Goal: Task Accomplishment & Management: Manage account settings

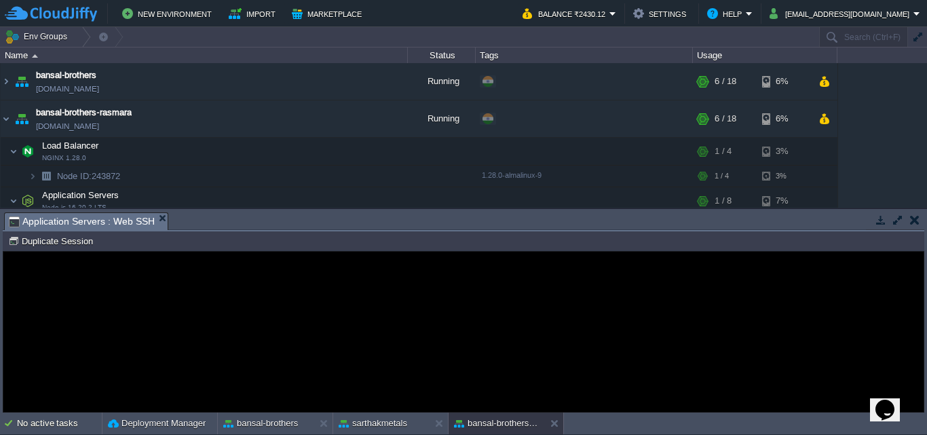
click at [673, 313] on div "Error An error has occurred and this action cannot be completed. If the problem…" at bounding box center [463, 332] width 920 height 111
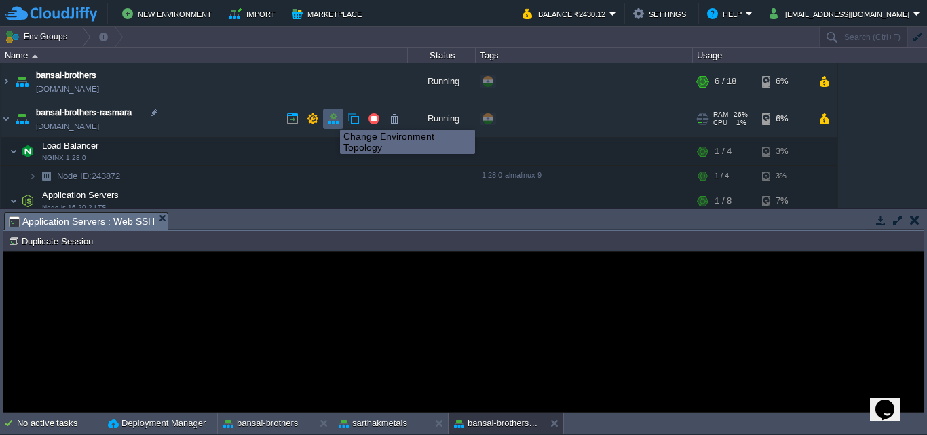
click at [330, 117] on button "button" at bounding box center [333, 119] width 12 height 12
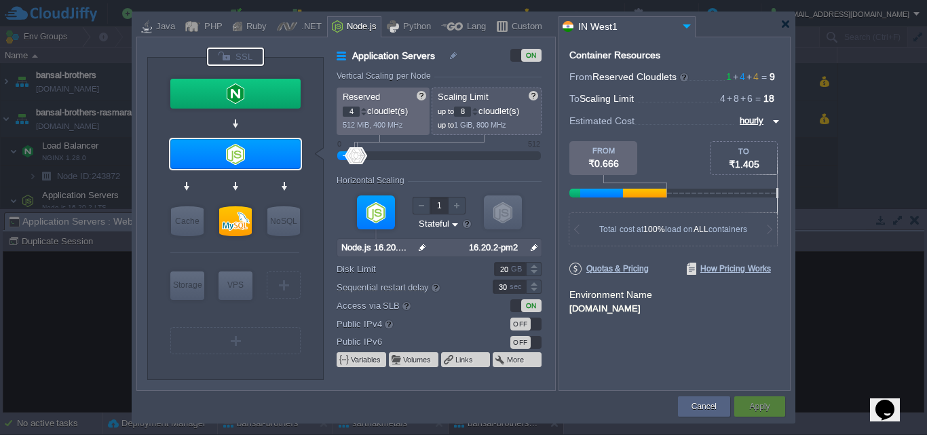
click at [220, 55] on div at bounding box center [235, 56] width 57 height 18
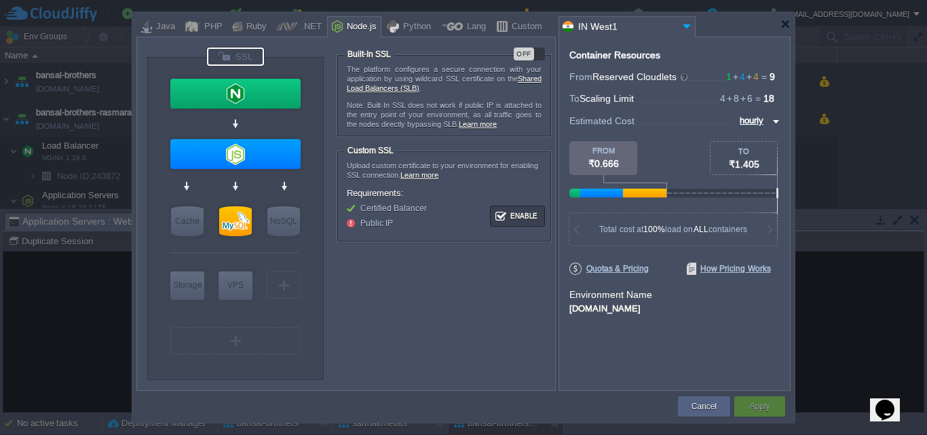
click at [523, 58] on div "OFF" at bounding box center [523, 53] width 20 height 13
click at [764, 413] on div "Apply" at bounding box center [759, 406] width 31 height 20
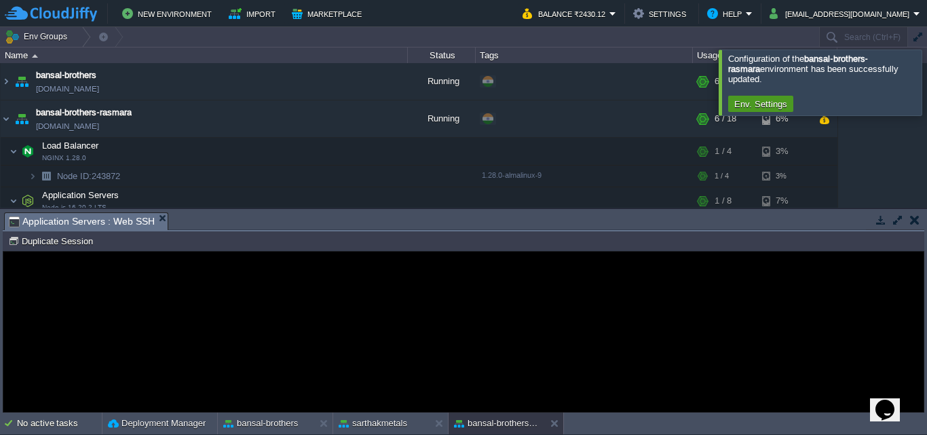
click at [762, 104] on button "Env. Settings" at bounding box center [760, 104] width 61 height 12
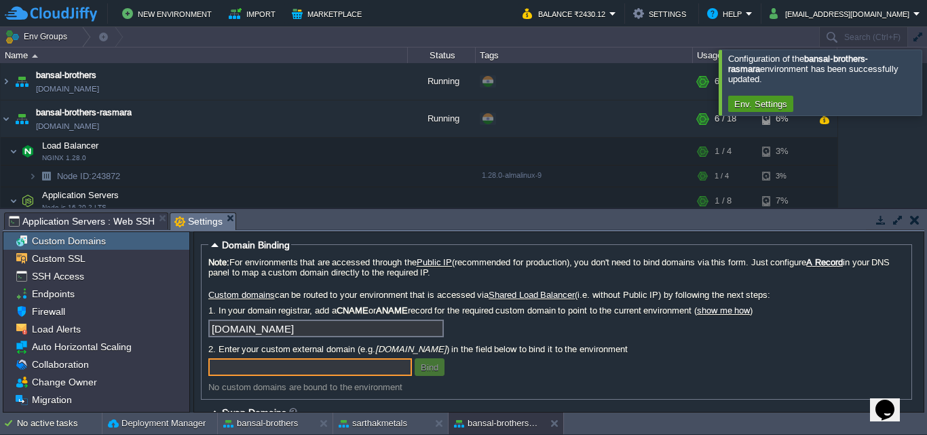
click at [762, 104] on button "Env. Settings" at bounding box center [760, 104] width 61 height 12
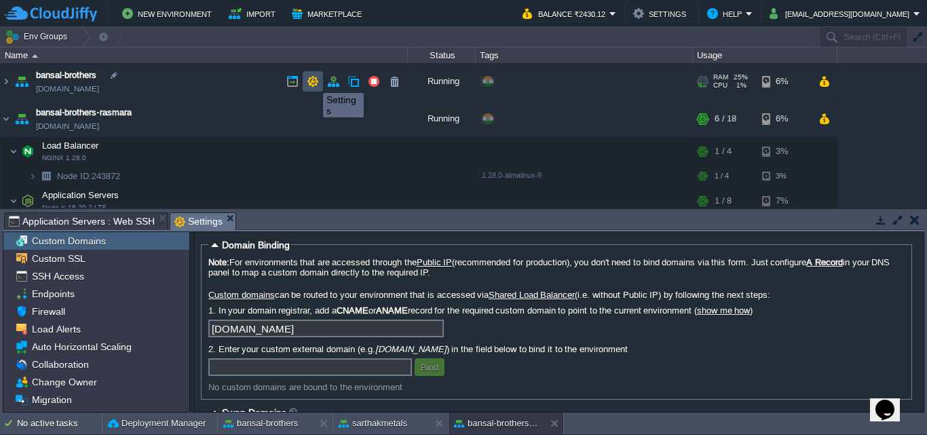
click at [313, 81] on button "button" at bounding box center [313, 81] width 12 height 12
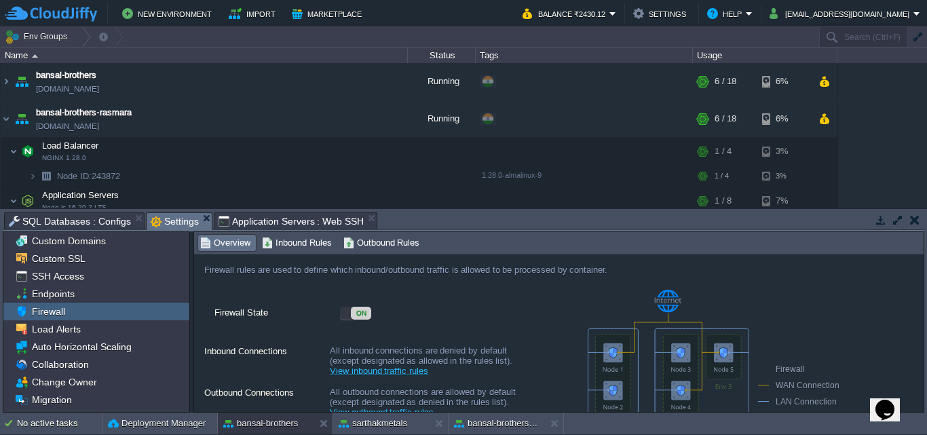
click at [85, 308] on div "Firewall" at bounding box center [96, 312] width 186 height 18
click at [313, 122] on button "button" at bounding box center [313, 119] width 12 height 12
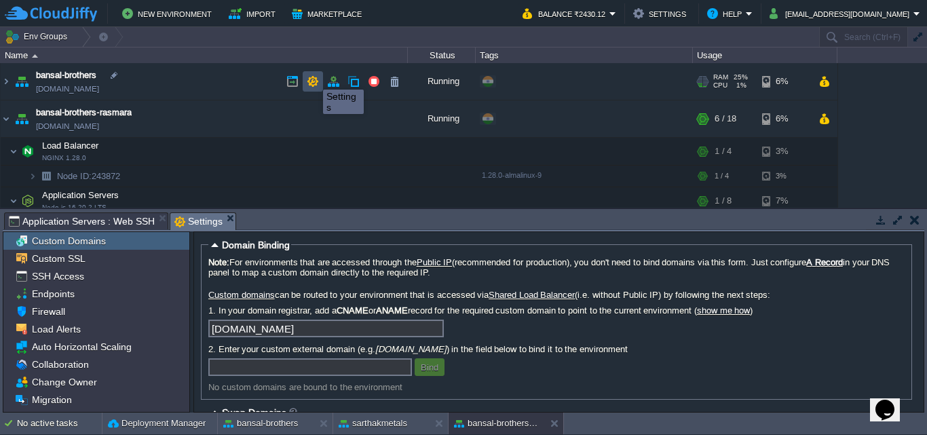
click at [313, 77] on button "button" at bounding box center [313, 81] width 12 height 12
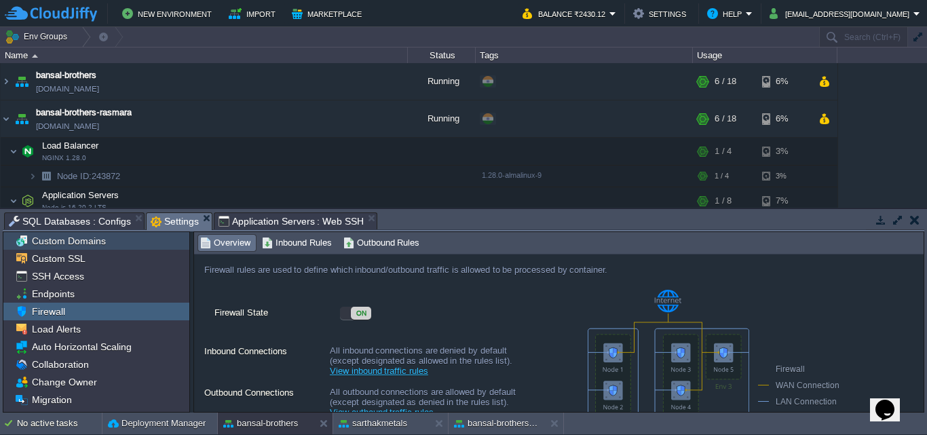
click at [107, 237] on div "Custom Domains" at bounding box center [96, 241] width 186 height 18
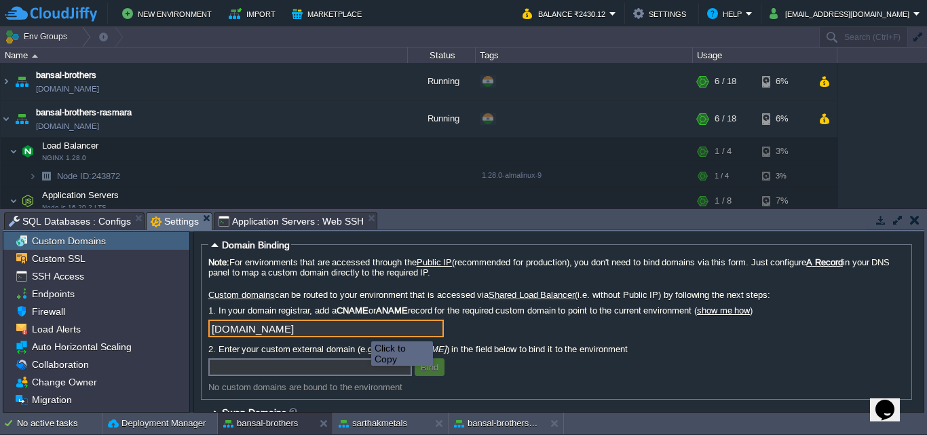
click at [361, 329] on input "[DOMAIN_NAME]" at bounding box center [325, 328] width 235 height 18
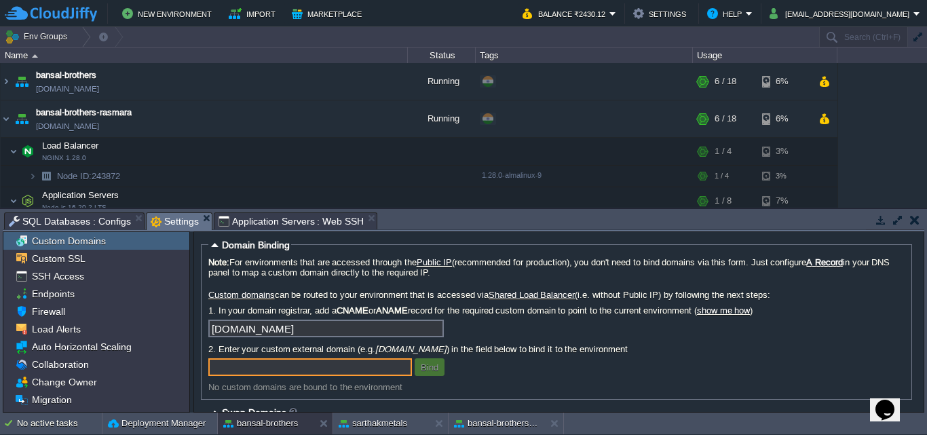
click at [324, 368] on input "text" at bounding box center [309, 367] width 203 height 18
paste input "[DOMAIN_NAME]"
type input "[DOMAIN_NAME]"
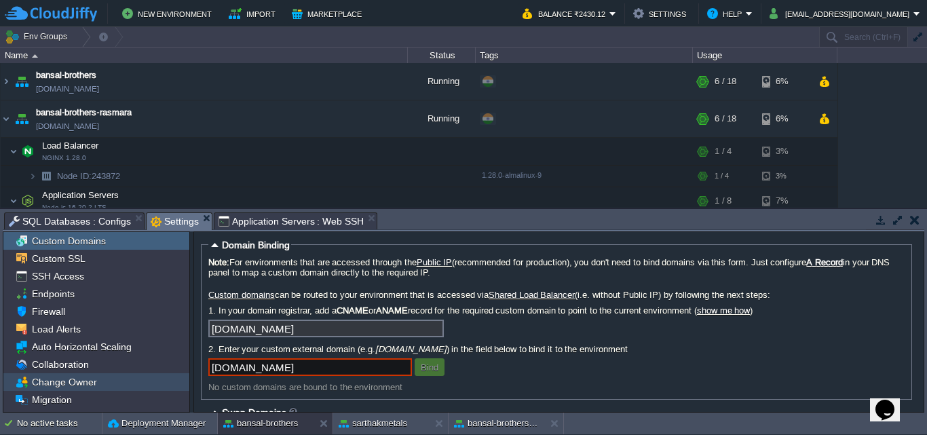
drag, startPoint x: 360, startPoint y: 372, endPoint x: 182, endPoint y: 380, distance: 178.5
click at [182, 380] on div "Custom Domains Custom SSL SSH Access Endpoints Firewall Load Alerts Auto Horizo…" at bounding box center [463, 321] width 921 height 181
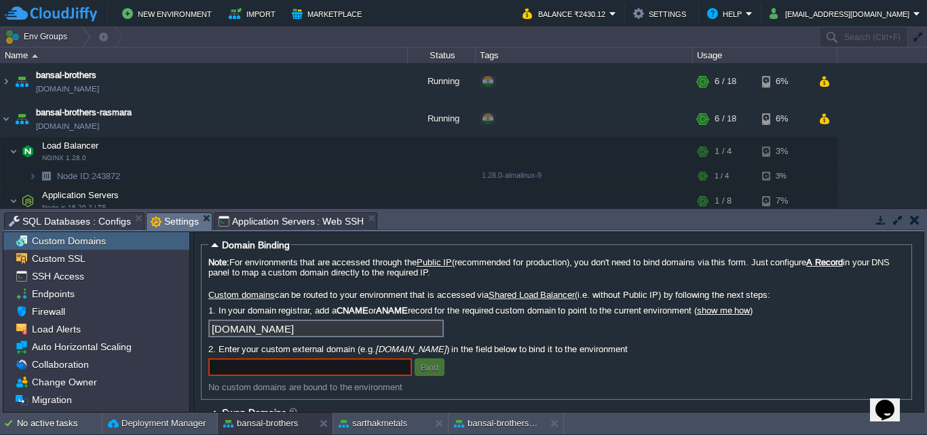
click at [212, 331] on input "[DOMAIN_NAME]" at bounding box center [325, 328] width 235 height 18
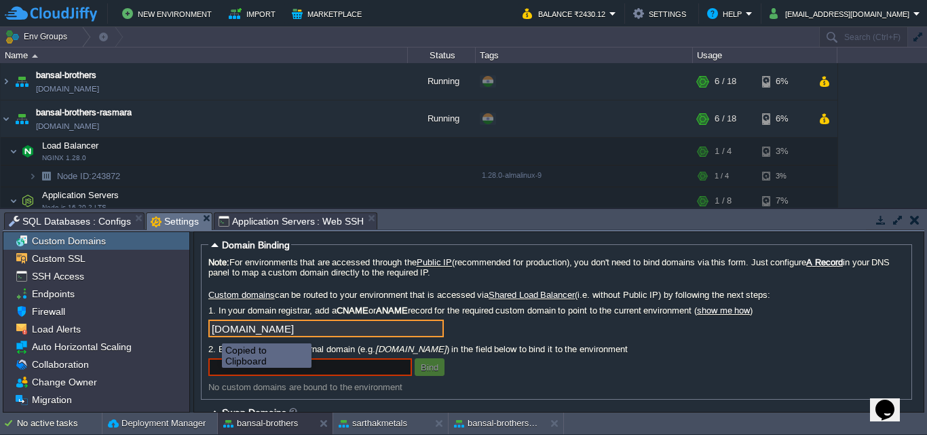
click at [233, 330] on input "[DOMAIN_NAME]" at bounding box center [325, 328] width 235 height 18
click at [385, 328] on input "[DOMAIN_NAME]" at bounding box center [325, 328] width 235 height 18
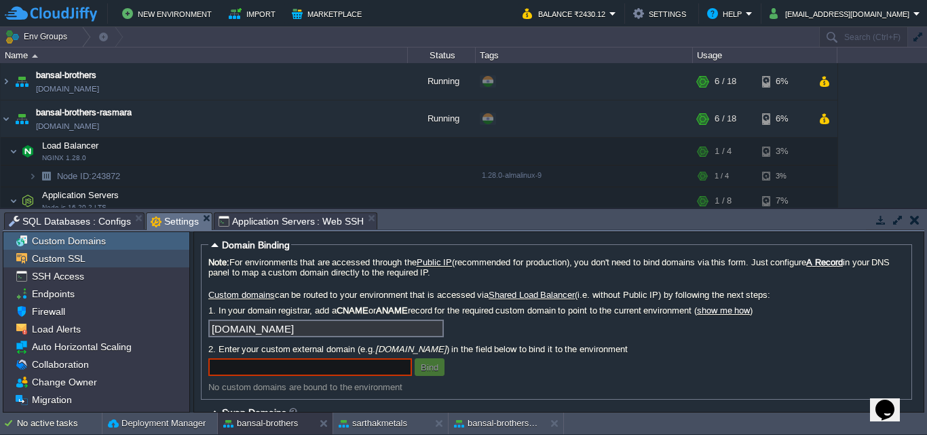
click at [115, 258] on div "Custom SSL" at bounding box center [96, 259] width 186 height 18
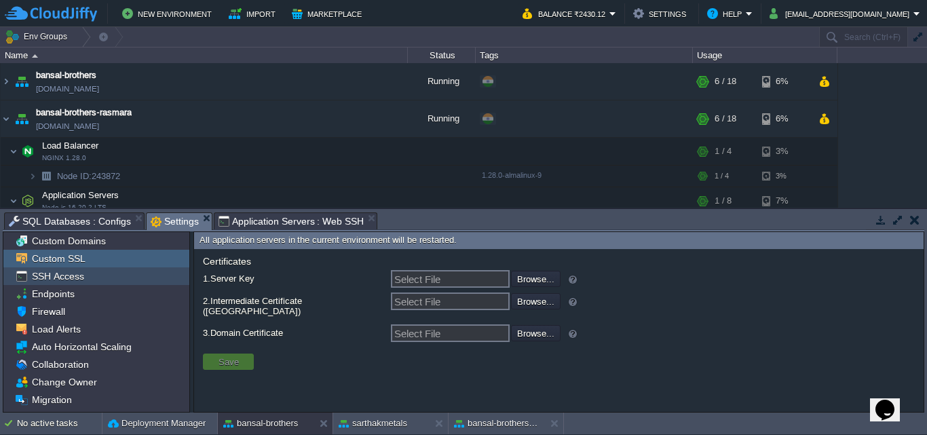
click at [104, 275] on div "SSH Access" at bounding box center [96, 276] width 186 height 18
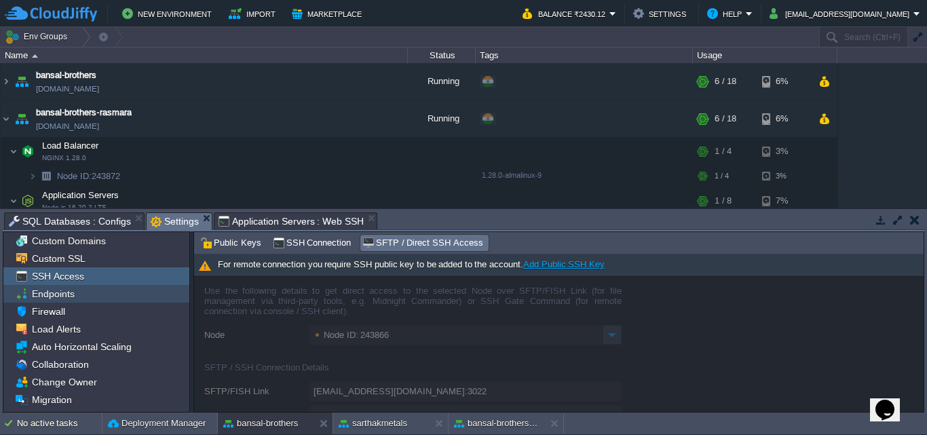
click at [97, 290] on div "Endpoints" at bounding box center [96, 294] width 186 height 18
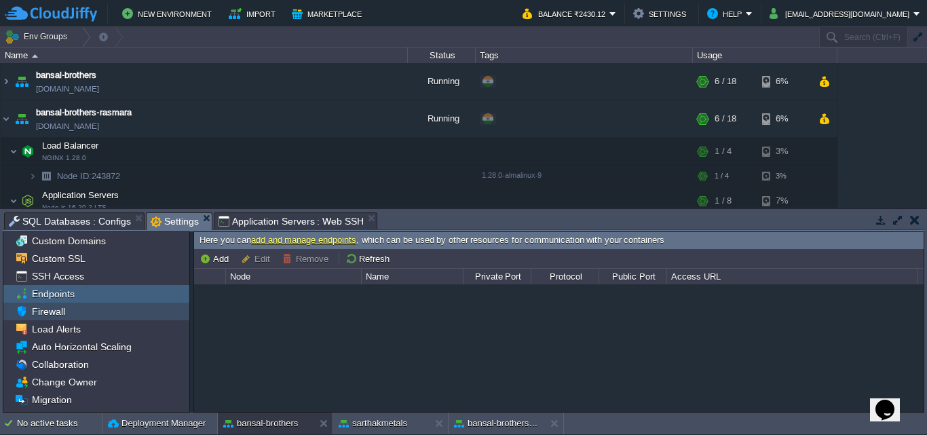
click at [87, 310] on div "Firewall" at bounding box center [96, 312] width 186 height 18
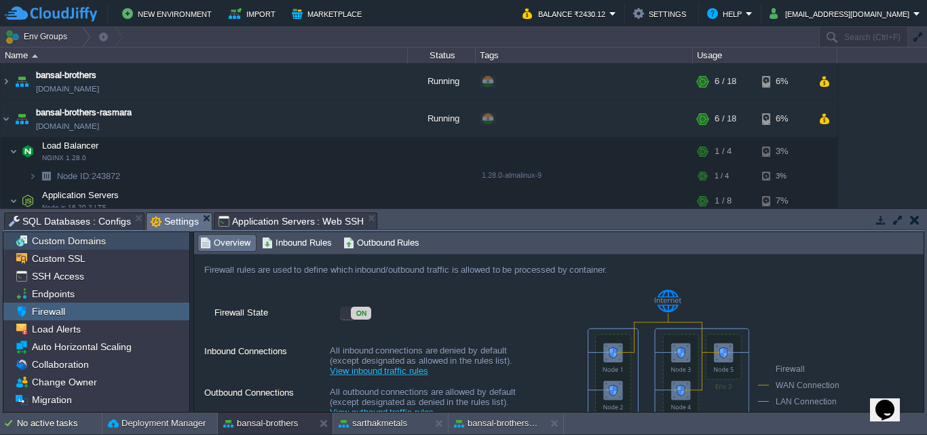
click at [125, 240] on div "Custom Domains" at bounding box center [96, 241] width 186 height 18
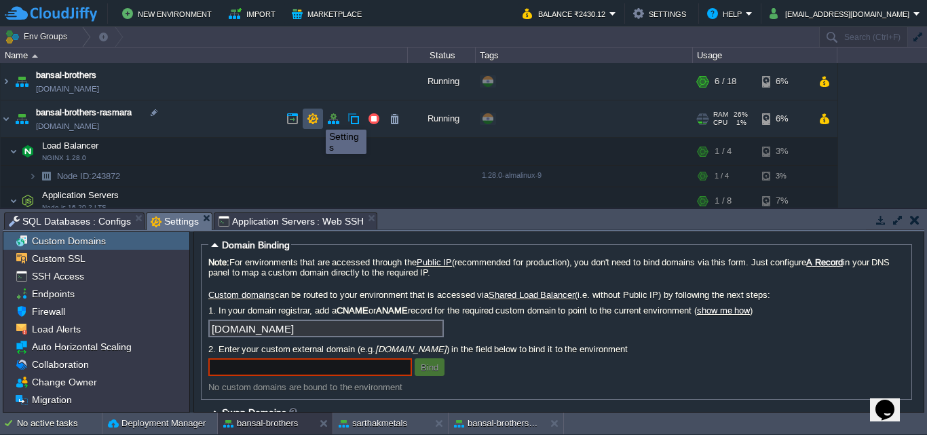
click at [315, 117] on button "button" at bounding box center [313, 119] width 12 height 12
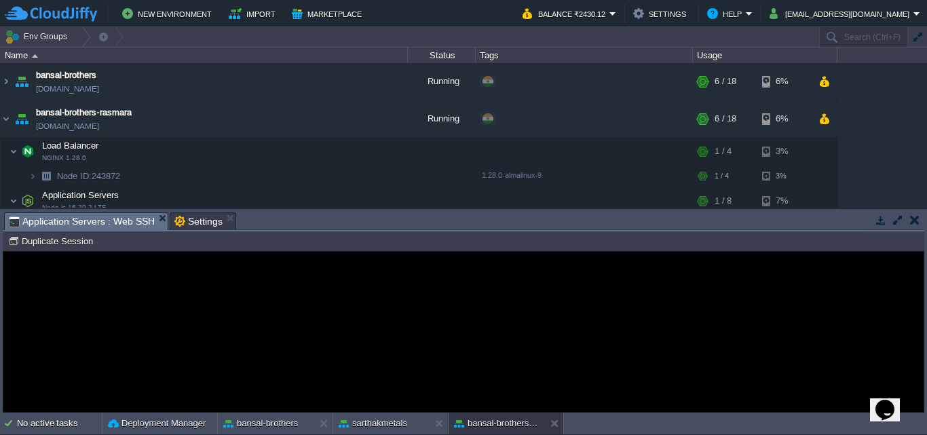
click at [97, 225] on span "Application Servers : Web SSH" at bounding box center [82, 221] width 146 height 17
click at [190, 246] on td "Node ID: 243871 Duplicate Session" at bounding box center [463, 241] width 918 height 16
drag, startPoint x: 193, startPoint y: 498, endPoint x: 482, endPoint y: 340, distance: 328.4
click at [482, 340] on p "An error has occurred and this action cannot be completed. If the problem persi…" at bounding box center [463, 345] width 304 height 41
click at [10, 242] on button "Duplicate Session" at bounding box center [52, 241] width 89 height 12
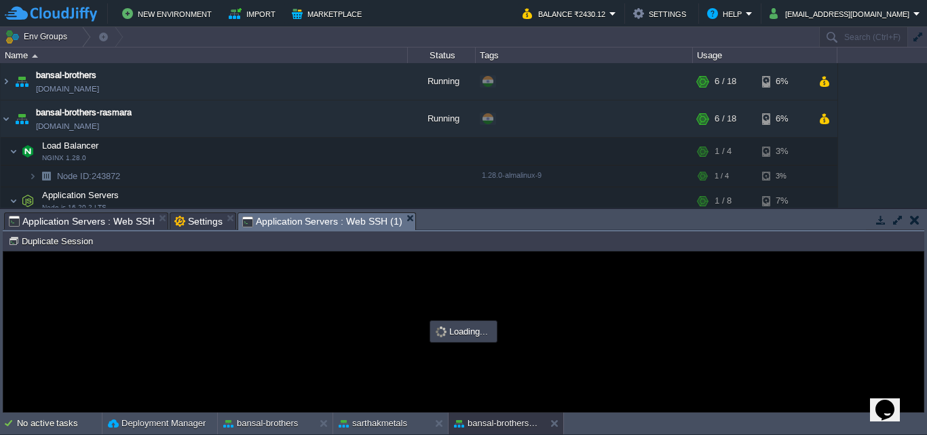
type input "#000000"
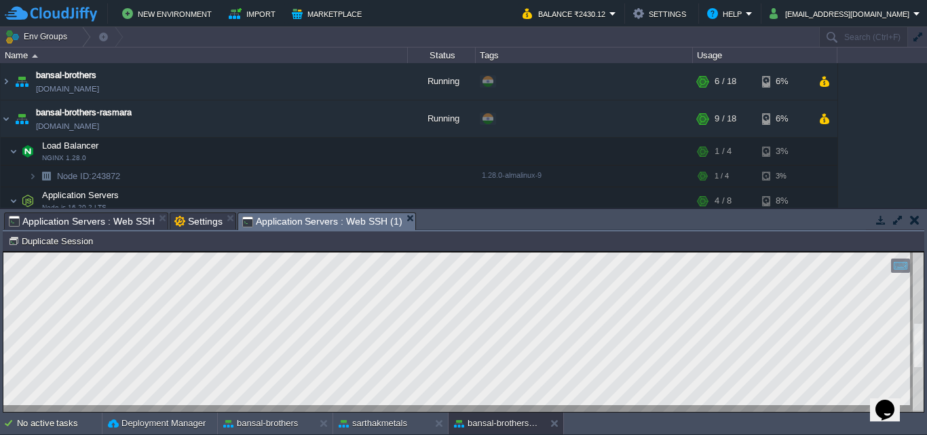
click at [913, 343] on div at bounding box center [917, 331] width 11 height 159
click at [923, 252] on html "Copy: Ctrl + Shift + C Paste: Ctrl + V Settings: Ctrl + Shift + Alt 0" at bounding box center [463, 252] width 920 height 0
click at [922, 372] on div at bounding box center [917, 331] width 11 height 159
click at [923, 252] on html "Copy: Ctrl + Shift + C Paste: Ctrl + V Settings: Ctrl + Shift + Alt 0" at bounding box center [463, 252] width 920 height 0
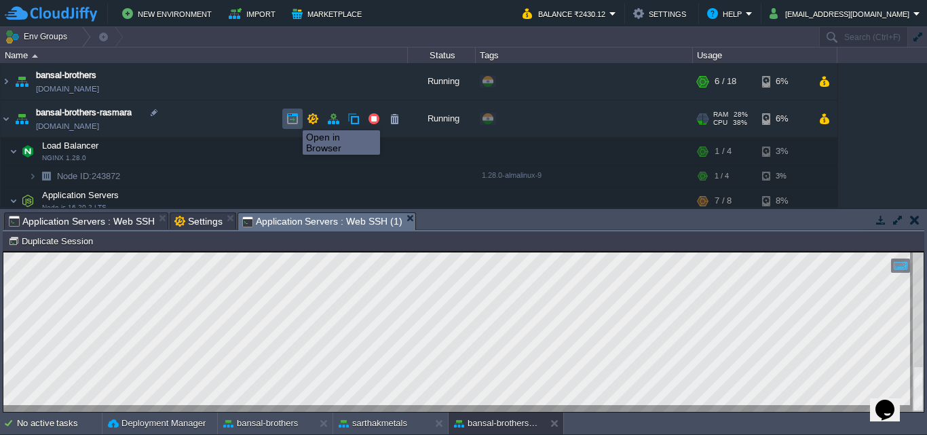
click at [292, 118] on button "button" at bounding box center [292, 119] width 12 height 12
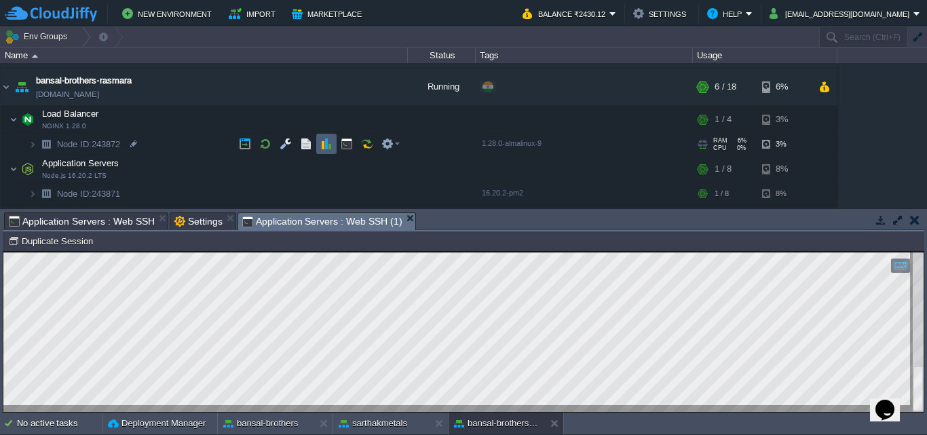
scroll to position [33, 0]
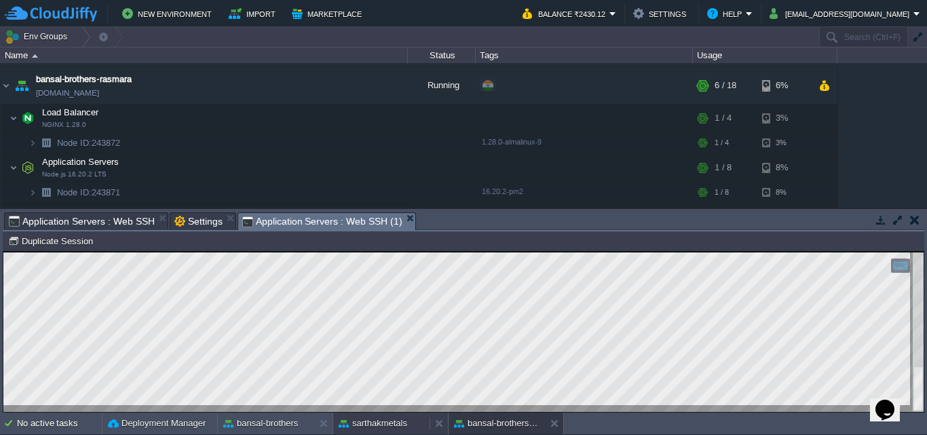
click at [351, 426] on button "sarthakmetals" at bounding box center [372, 423] width 69 height 14
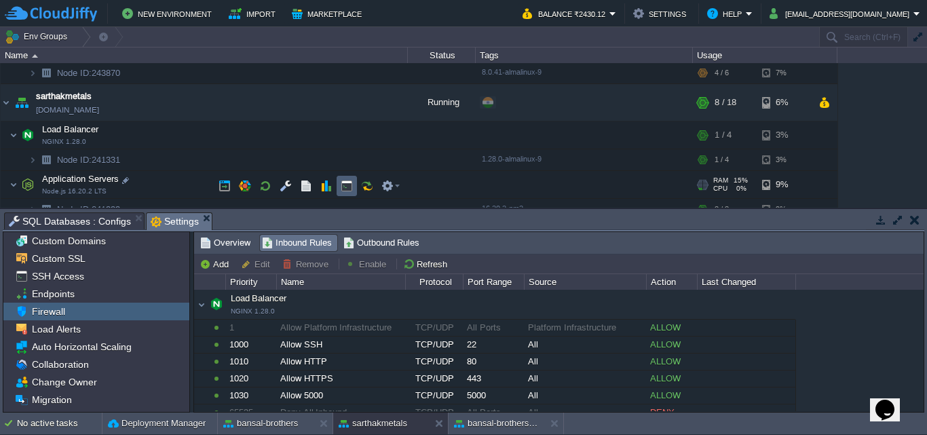
scroll to position [233, 0]
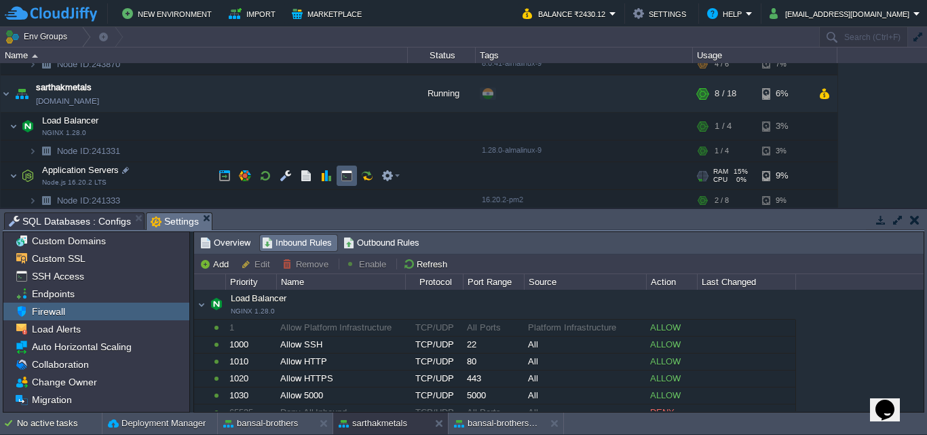
click at [339, 174] on td at bounding box center [346, 176] width 20 height 20
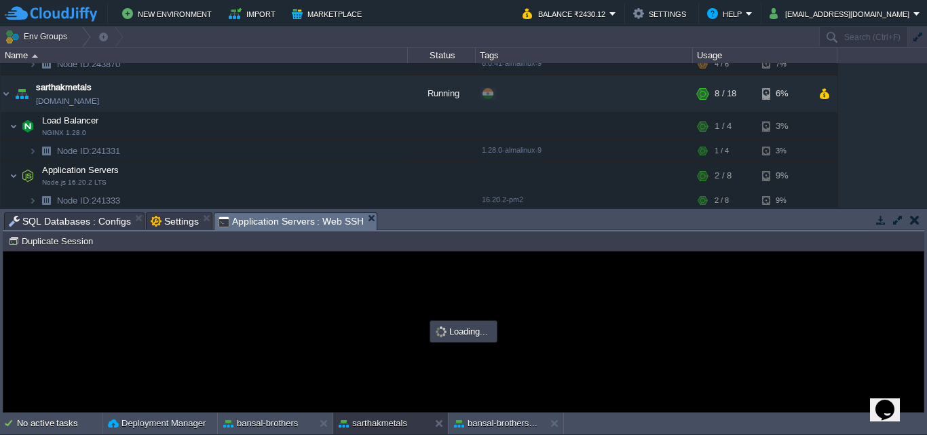
type input "#000000"
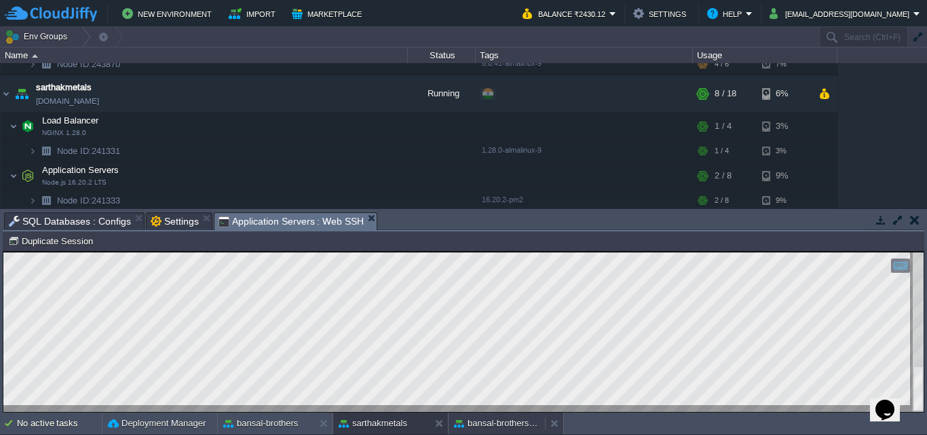
click at [484, 427] on button "bansal-brothers-rasmara" at bounding box center [496, 423] width 85 height 14
click at [394, 415] on div "sarthakmetals" at bounding box center [381, 423] width 96 height 22
click at [467, 419] on button "bansal-brothers-rasmara" at bounding box center [496, 423] width 85 height 14
click at [387, 419] on button "sarthakmetals" at bounding box center [372, 423] width 69 height 14
click at [500, 423] on button "bansal-brothers-rasmara" at bounding box center [496, 423] width 85 height 14
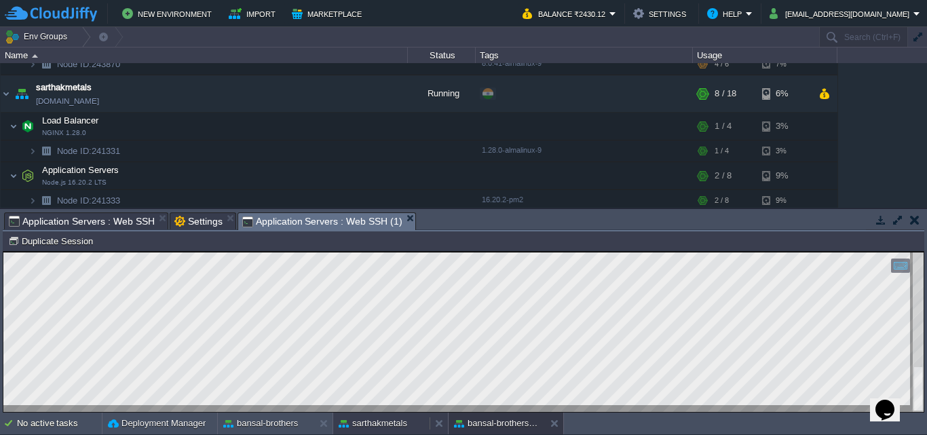
click at [396, 422] on button "sarthakmetals" at bounding box center [372, 423] width 69 height 14
click at [484, 423] on button "bansal-brothers-rasmara" at bounding box center [496, 423] width 85 height 14
click at [391, 416] on div "sarthakmetals" at bounding box center [381, 423] width 96 height 22
click at [472, 421] on button "bansal-brothers-rasmara" at bounding box center [496, 423] width 85 height 14
click at [353, 419] on button "sarthakmetals" at bounding box center [372, 423] width 69 height 14
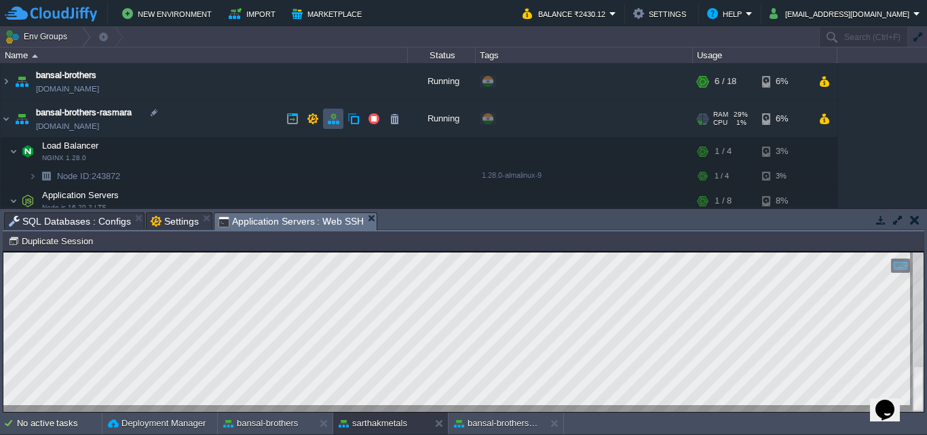
click at [331, 115] on button "button" at bounding box center [333, 119] width 12 height 12
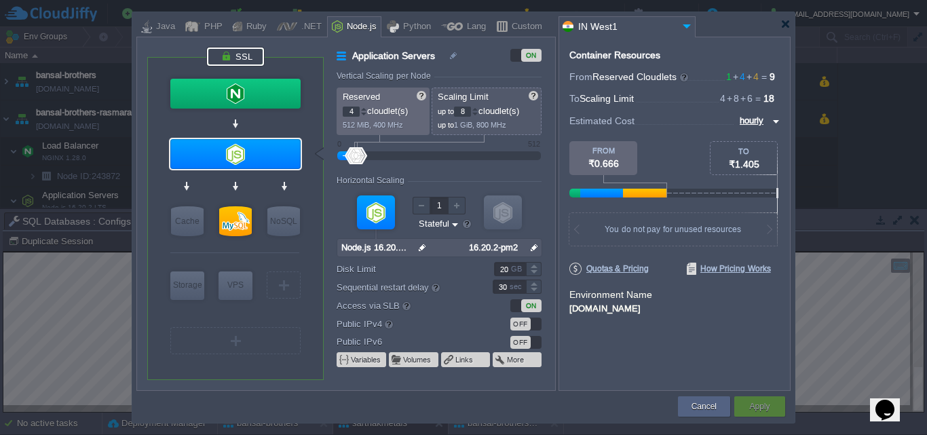
click at [246, 52] on div at bounding box center [235, 56] width 57 height 18
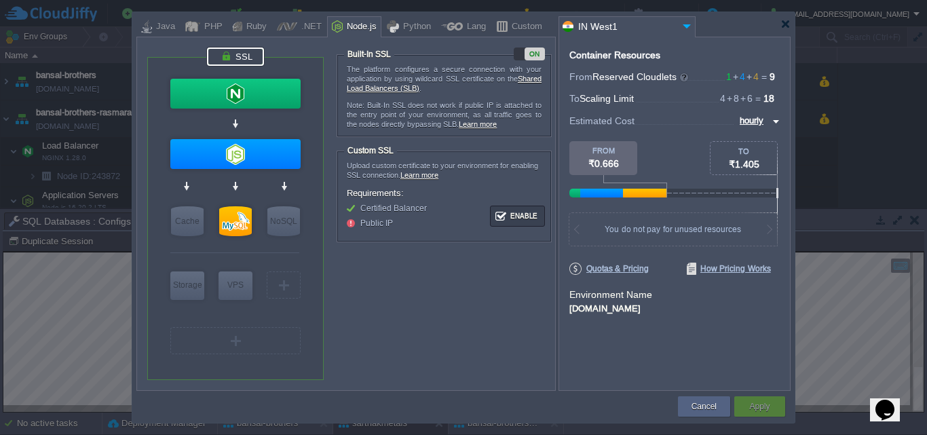
click at [362, 223] on span "Public IP" at bounding box center [376, 222] width 33 height 9
click at [501, 211] on button "Enable" at bounding box center [517, 216] width 51 height 17
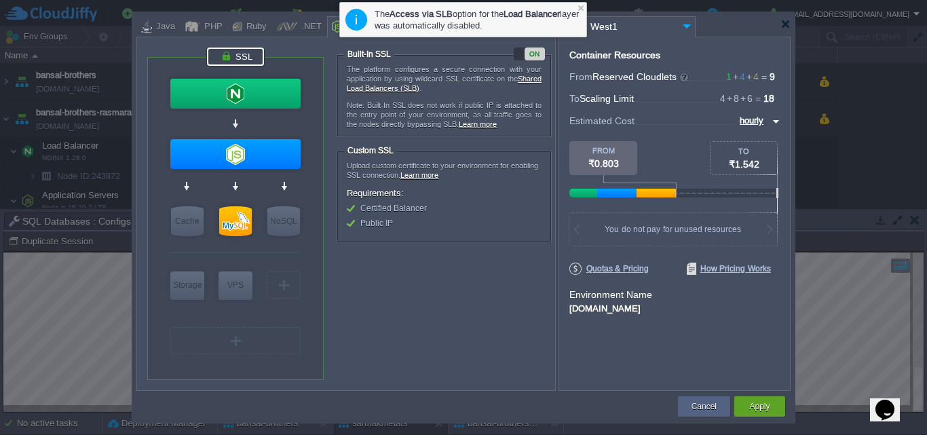
click at [433, 208] on li "Certified Balancer" at bounding box center [425, 208] width 156 height 8
click at [746, 400] on div "Apply" at bounding box center [759, 406] width 31 height 20
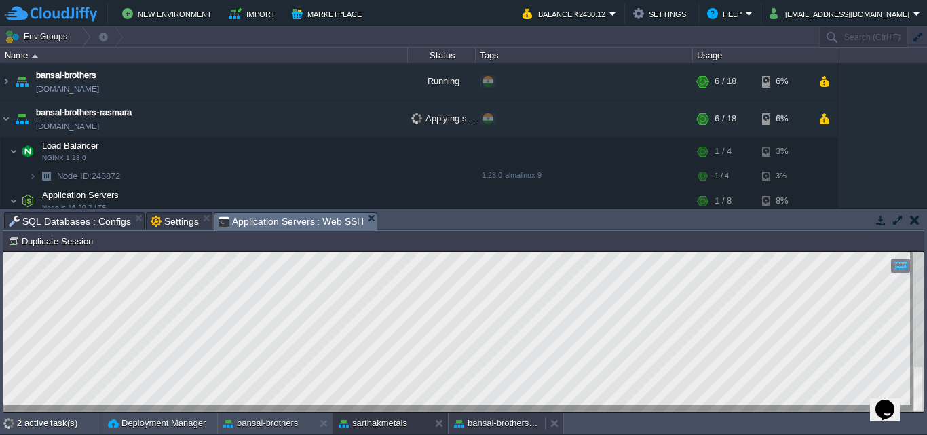
click at [474, 423] on button "bansal-brothers-rasmara" at bounding box center [496, 423] width 85 height 14
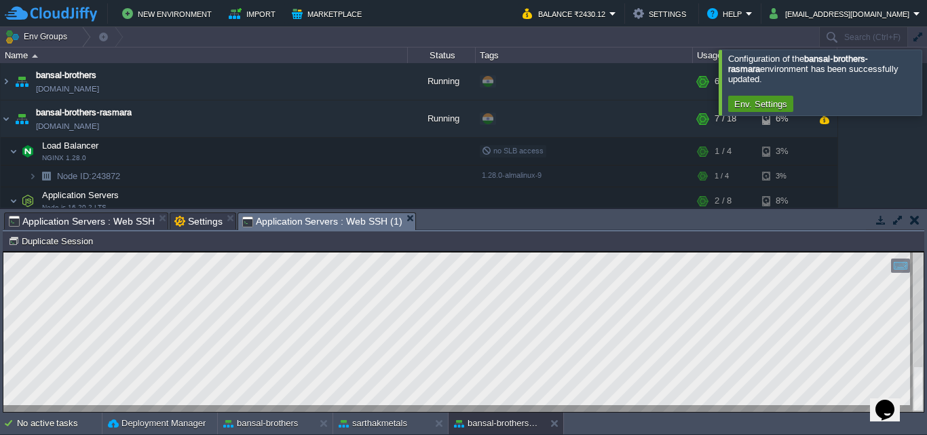
click at [771, 99] on td "Env. Settings" at bounding box center [760, 104] width 65 height 16
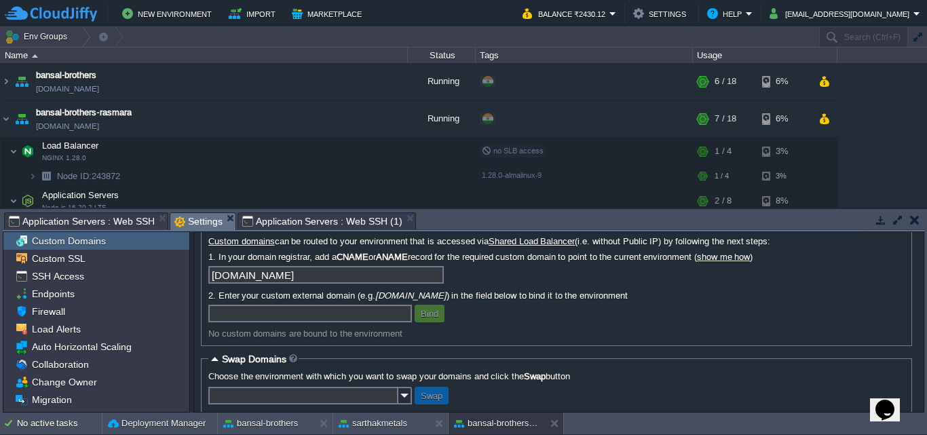
scroll to position [54, 0]
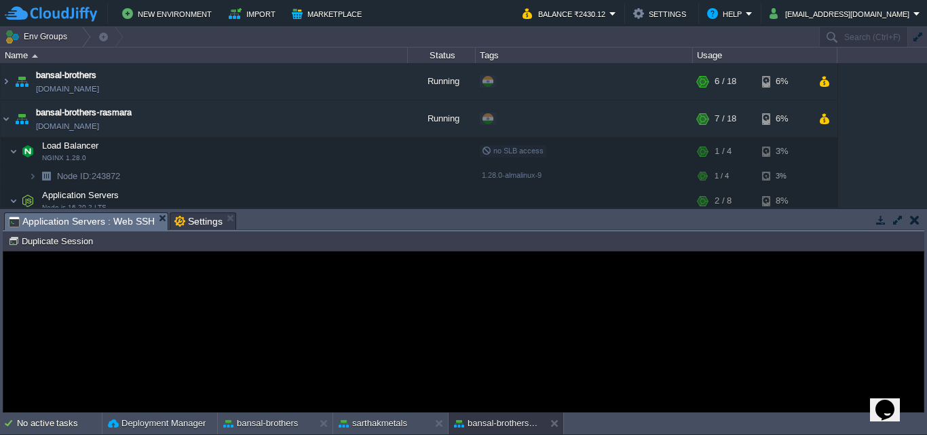
click at [83, 223] on span "Application Servers : Web SSH" at bounding box center [82, 221] width 146 height 17
click at [364, 343] on p "An error has occurred and this action cannot be completed. If the problem persi…" at bounding box center [463, 345] width 304 height 41
click at [156, 214] on em "Application Servers : Web SSH" at bounding box center [88, 221] width 159 height 17
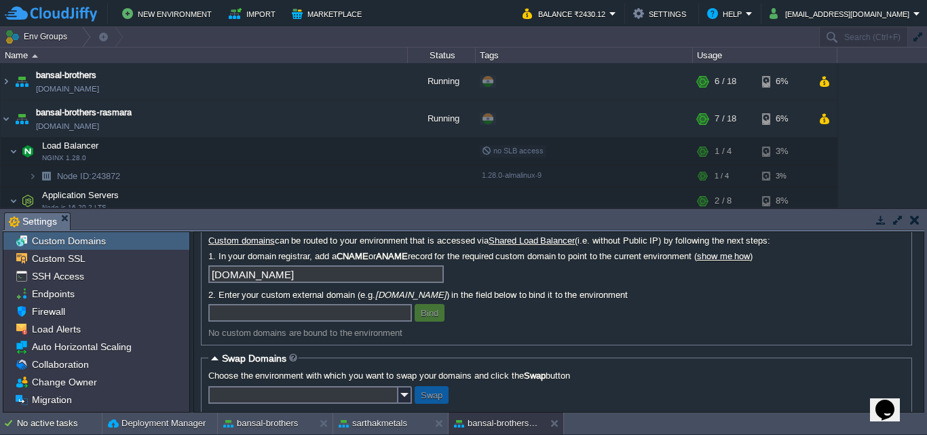
scroll to position [0, 0]
click at [345, 199] on button "button" at bounding box center [346, 201] width 12 height 12
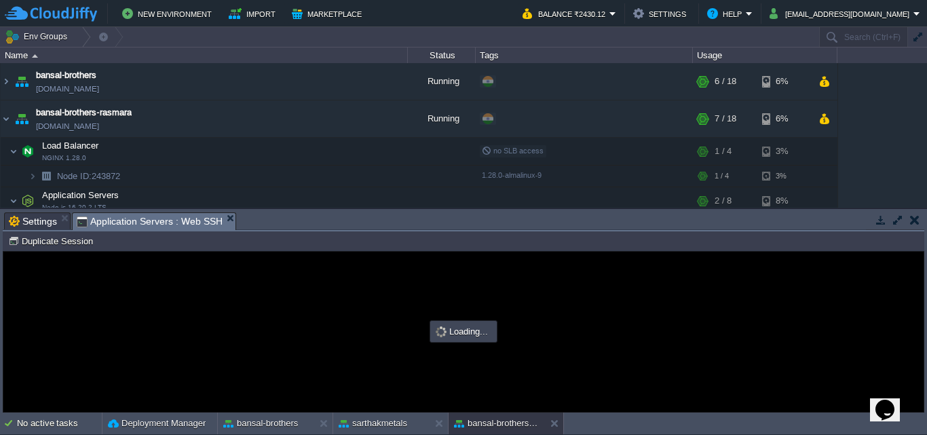
type input "#000000"
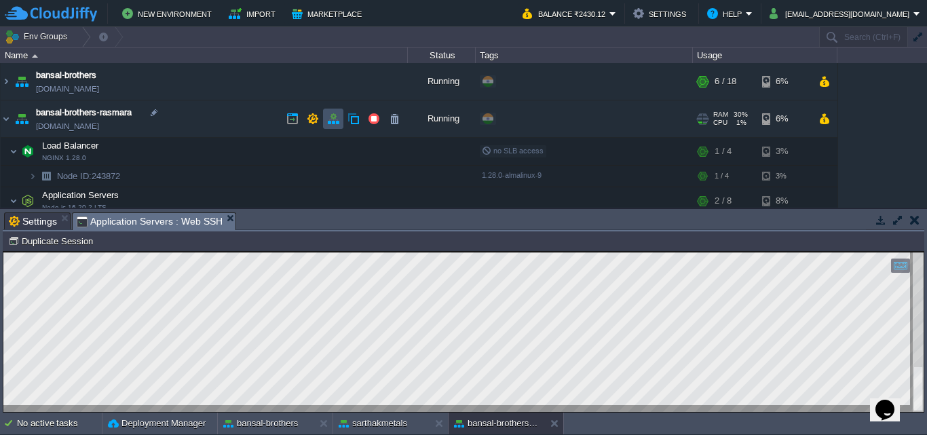
click at [331, 115] on button "button" at bounding box center [333, 119] width 12 height 12
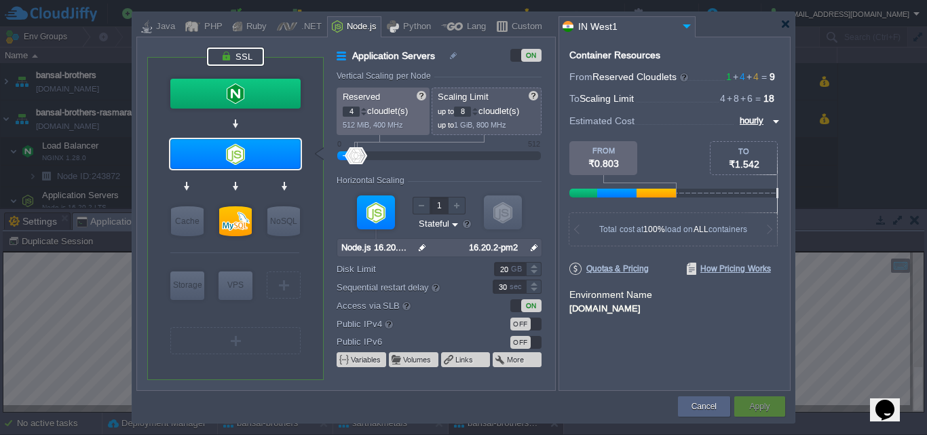
click at [239, 58] on div at bounding box center [235, 56] width 57 height 18
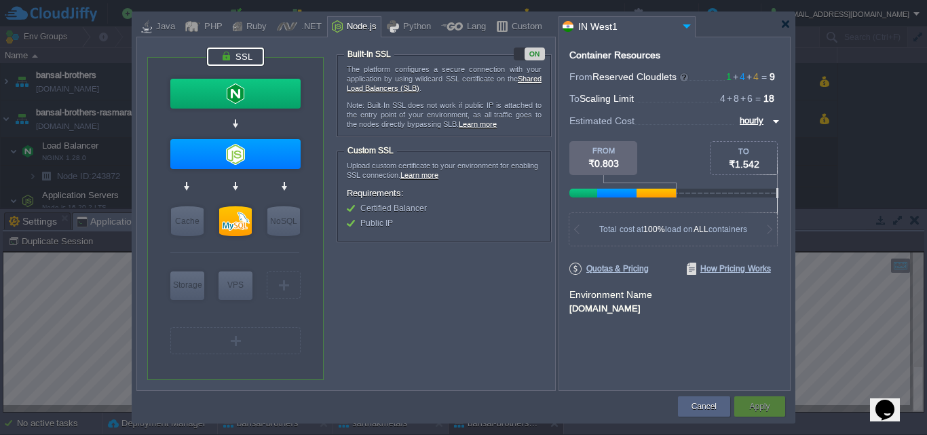
click at [397, 212] on span "Certified Balancer" at bounding box center [393, 207] width 66 height 9
click at [385, 220] on span "Public IP" at bounding box center [376, 222] width 33 height 9
click at [378, 210] on span "Certified Balancer" at bounding box center [393, 207] width 66 height 9
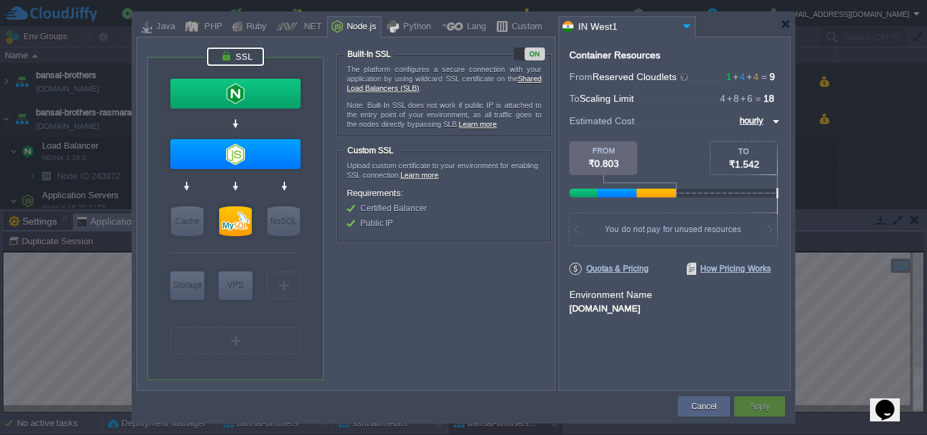
click at [378, 210] on span "Certified Balancer" at bounding box center [393, 207] width 66 height 9
click at [378, 222] on span "Public IP" at bounding box center [376, 222] width 33 height 9
click at [509, 25] on div "Custom" at bounding box center [524, 27] width 35 height 20
click at [507, 25] on div "Custom" at bounding box center [524, 27] width 35 height 20
click at [334, 28] on div at bounding box center [337, 26] width 11 height 20
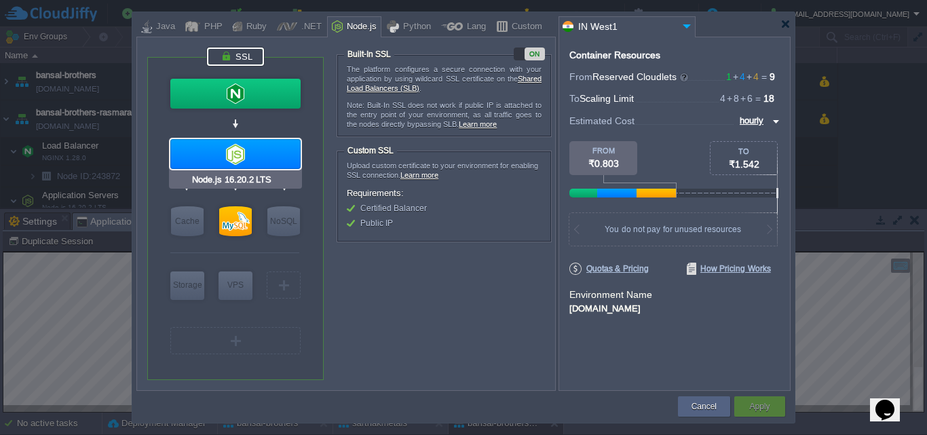
type input "NGINX 1.28.0"
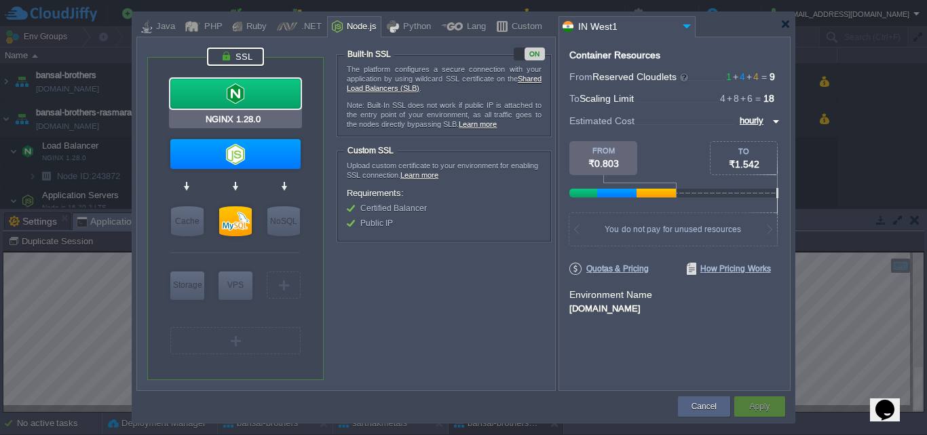
drag, startPoint x: 362, startPoint y: 158, endPoint x: 252, endPoint y: 98, distance: 126.0
click at [252, 98] on div "VM Balancing VM Application Servers VM Cache VM SQL VM NoSQL VM Storage VM VPS …" at bounding box center [351, 218] width 408 height 342
click at [252, 98] on div at bounding box center [235, 94] width 130 height 30
type input "Load Balancer"
type input "1"
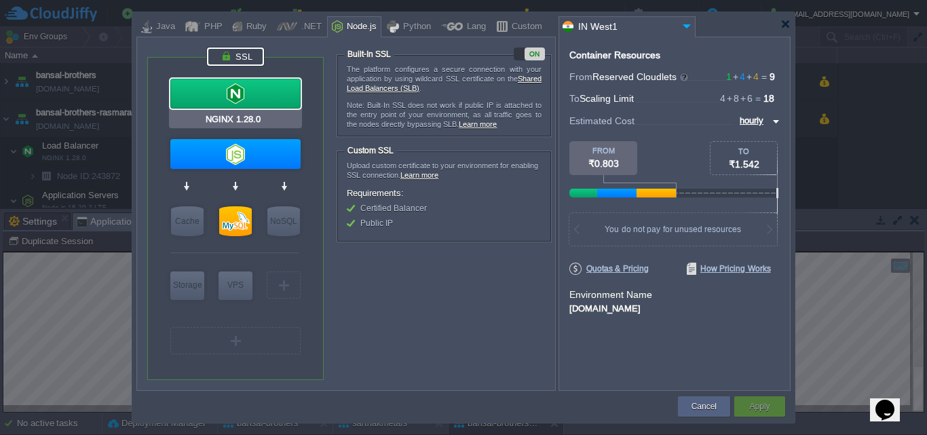
type input "4"
type input "NGINX 1.28.0"
type input "null"
type input "1.28.0-almalin..."
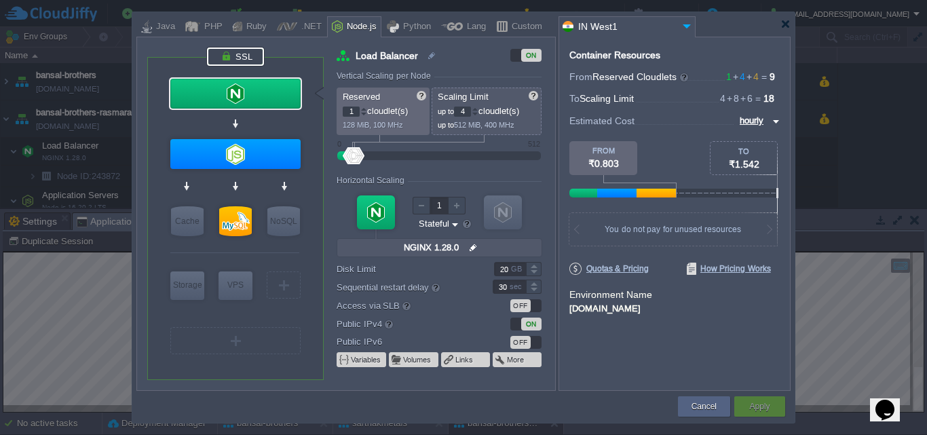
click at [244, 53] on div at bounding box center [235, 56] width 57 height 18
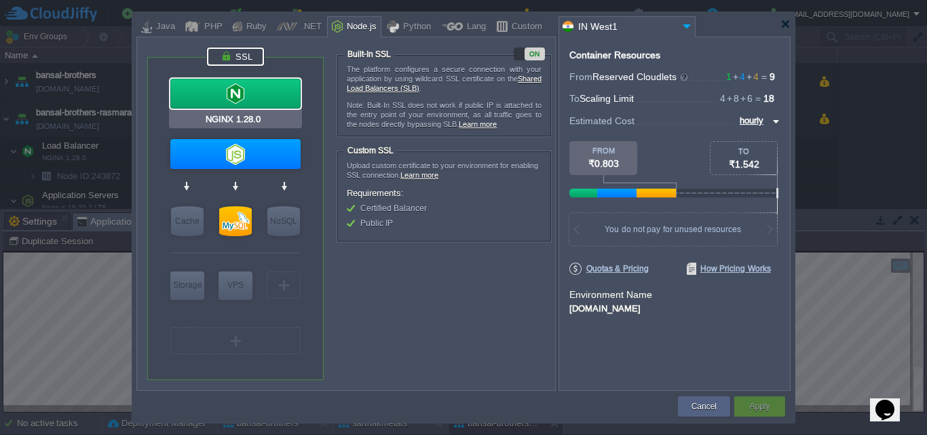
type input "Node.js 16.20.2 LTS"
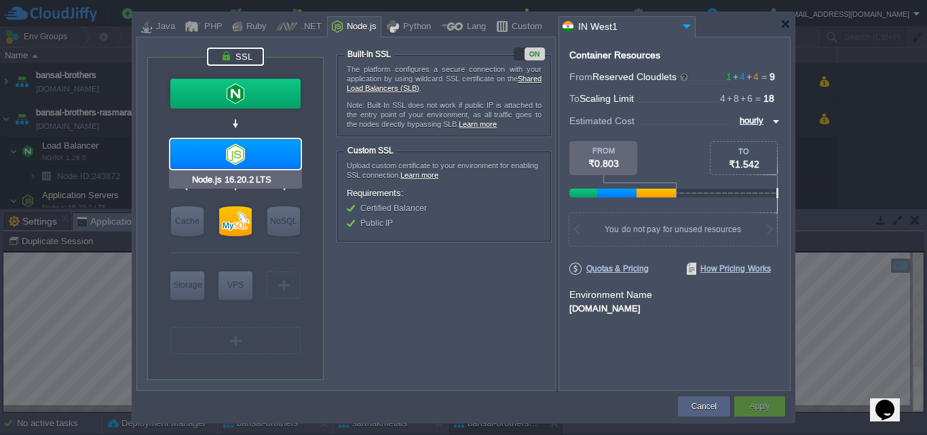
click at [239, 155] on div at bounding box center [235, 154] width 130 height 30
type input "Application Servers"
type input "4"
type input "8"
type input "Node.js 16.20...."
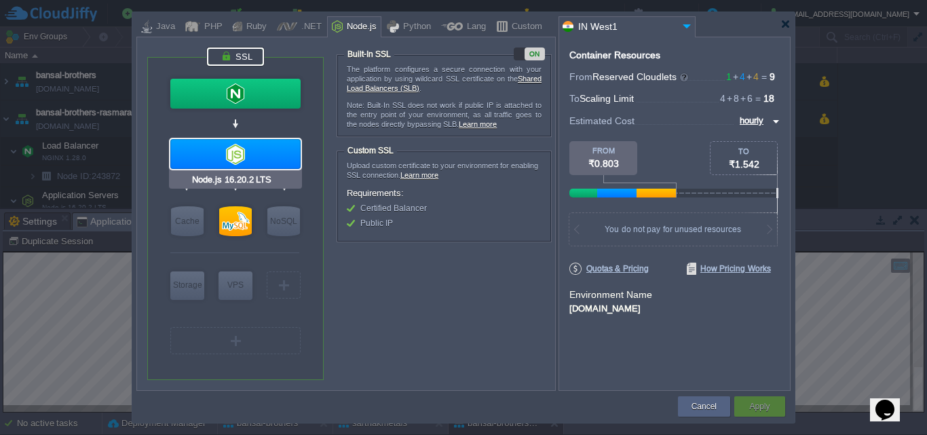
type input "null"
type input "16.20.2-pm2"
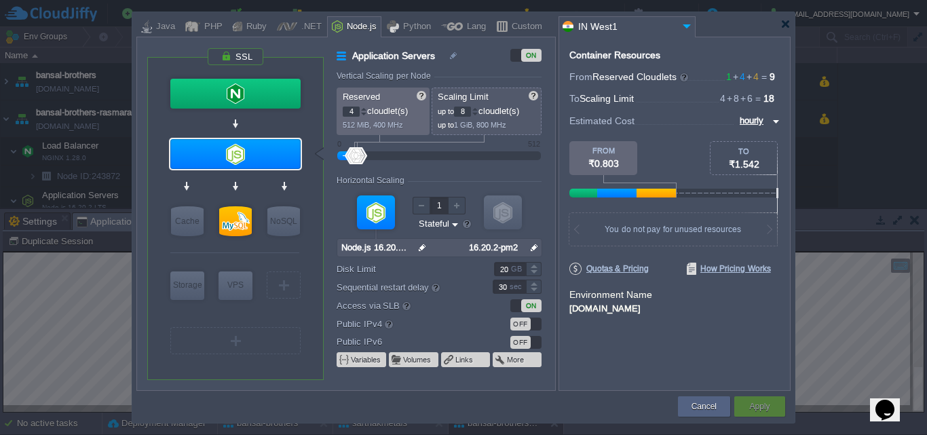
type input "MySQL CE 8.0.41"
click at [236, 227] on div at bounding box center [235, 221] width 33 height 30
type input "SQL Databases"
type input "6"
type input "MySQL CE 8.0.41"
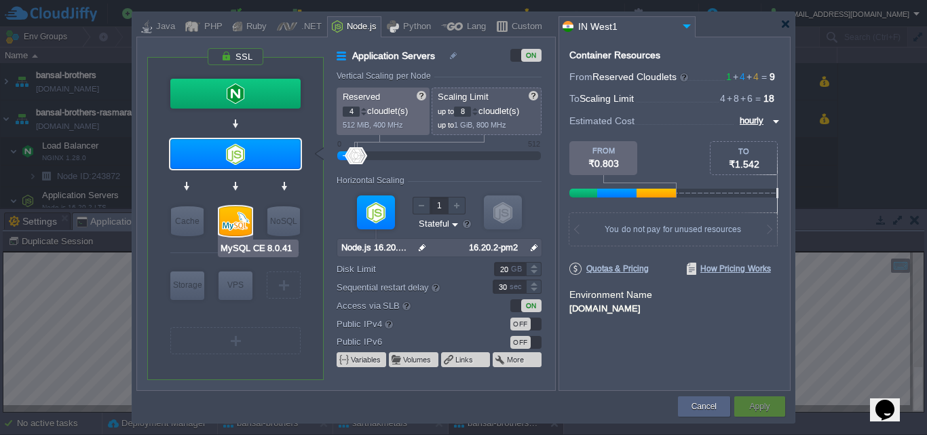
type input "null"
type input "8.0.41-almalin..."
type input "Stateless"
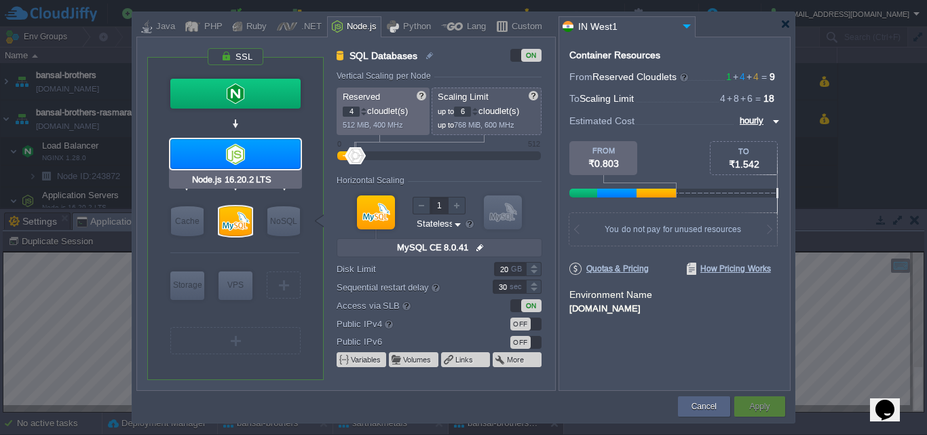
type input "NGINX 1.28.0"
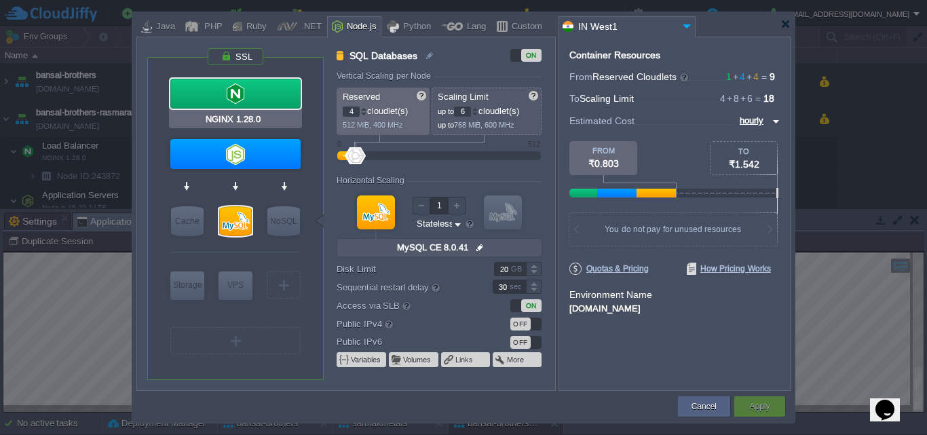
click at [226, 96] on div at bounding box center [235, 94] width 130 height 30
type input "Load Balancer"
type input "1"
type input "4"
type input "NGINX 1.28.0"
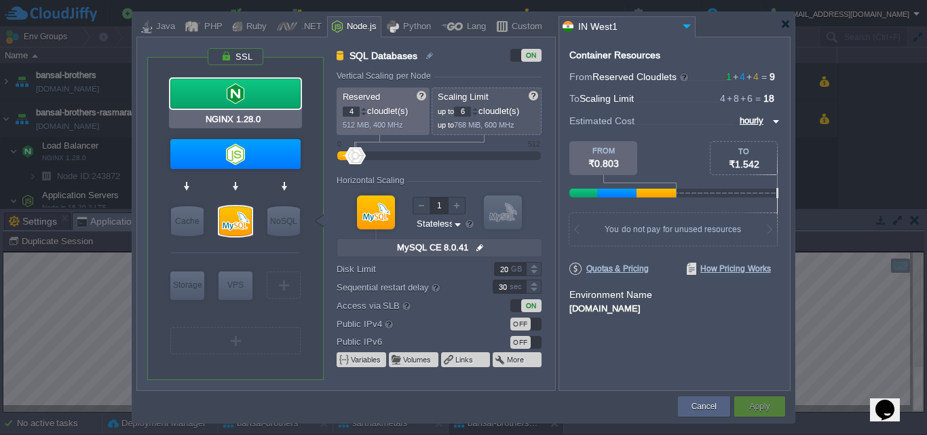
type input "null"
type input "1.28.0-almalin..."
type input "Stateful"
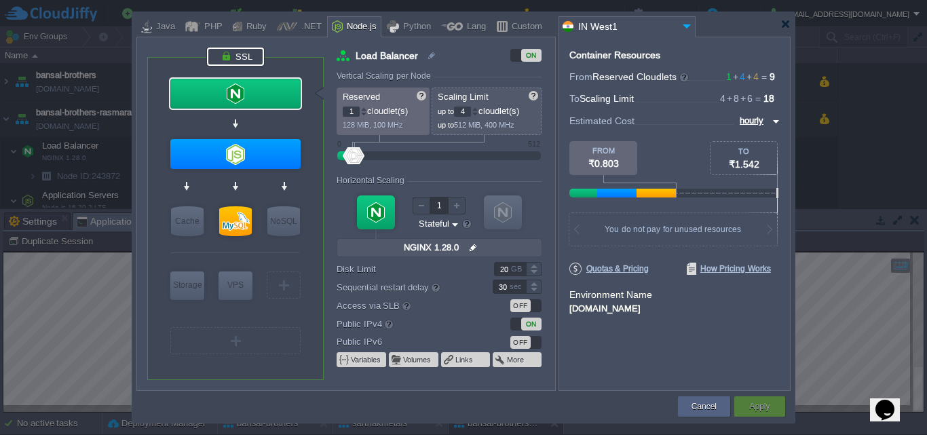
click at [232, 60] on div at bounding box center [235, 56] width 57 height 18
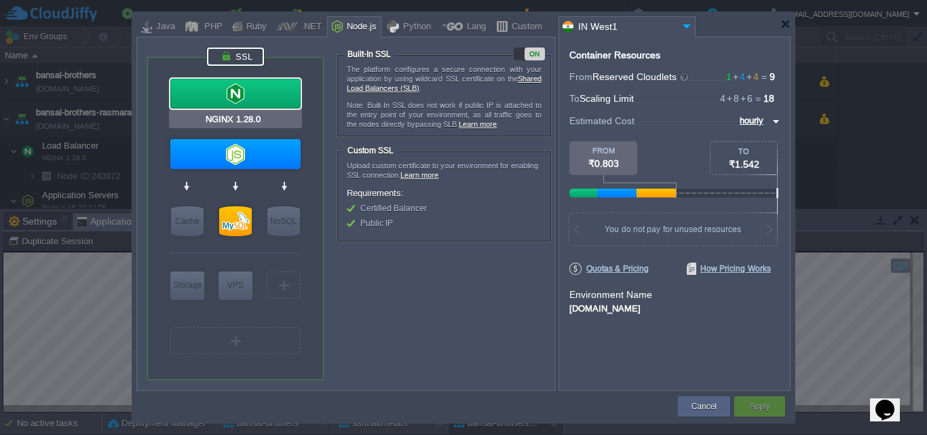
click at [227, 96] on div at bounding box center [235, 94] width 130 height 30
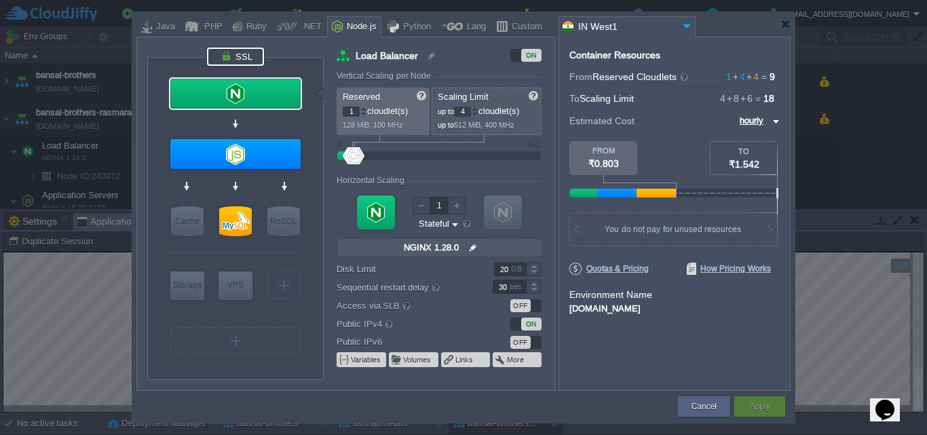
click at [232, 54] on div at bounding box center [235, 56] width 57 height 18
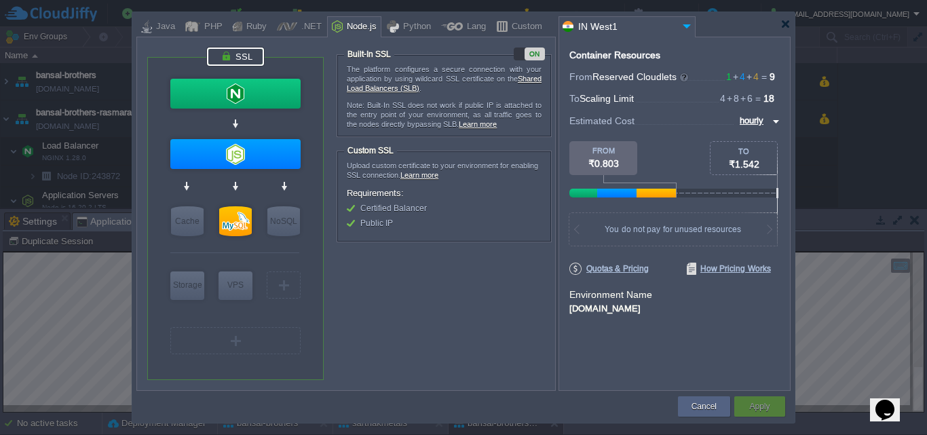
click at [153, 30] on div "Java" at bounding box center [163, 27] width 23 height 20
click at [701, 403] on button "Cancel" at bounding box center [703, 407] width 25 height 14
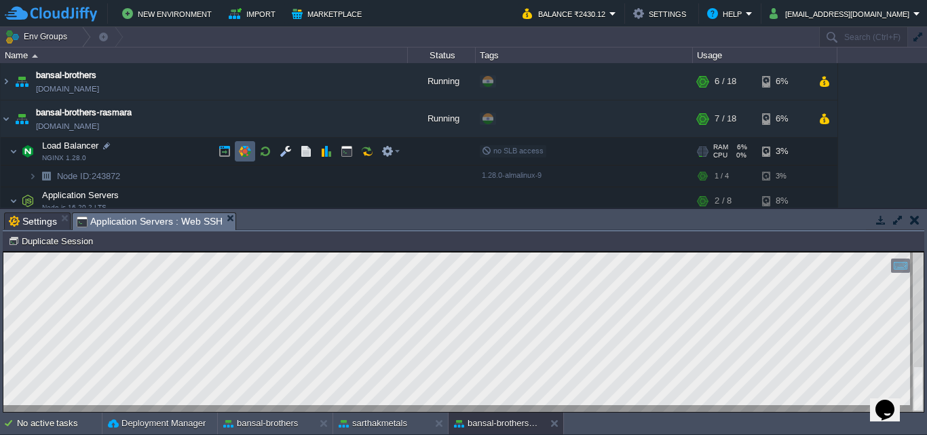
click at [241, 144] on td at bounding box center [245, 151] width 20 height 20
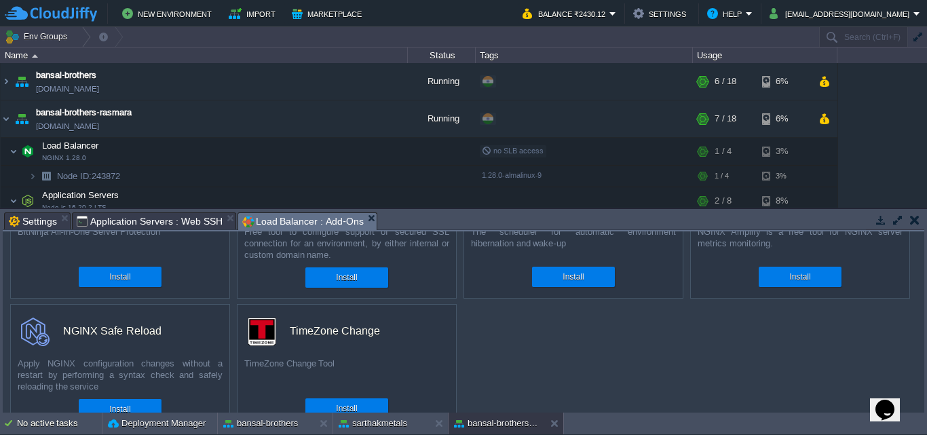
scroll to position [67, 0]
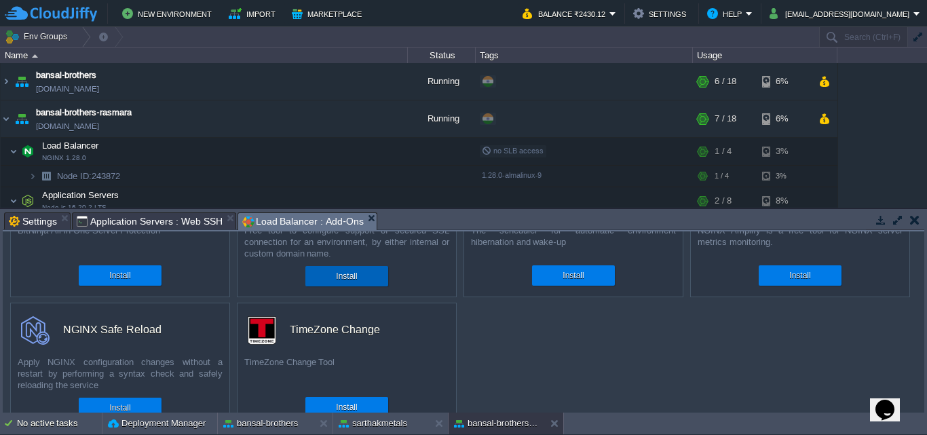
click at [357, 268] on div "Install" at bounding box center [346, 276] width 62 height 20
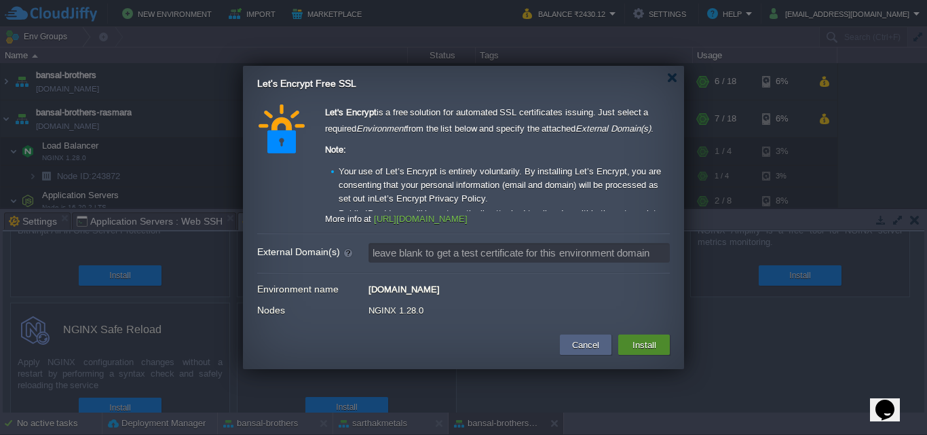
click at [650, 350] on button "Install" at bounding box center [644, 344] width 32 height 16
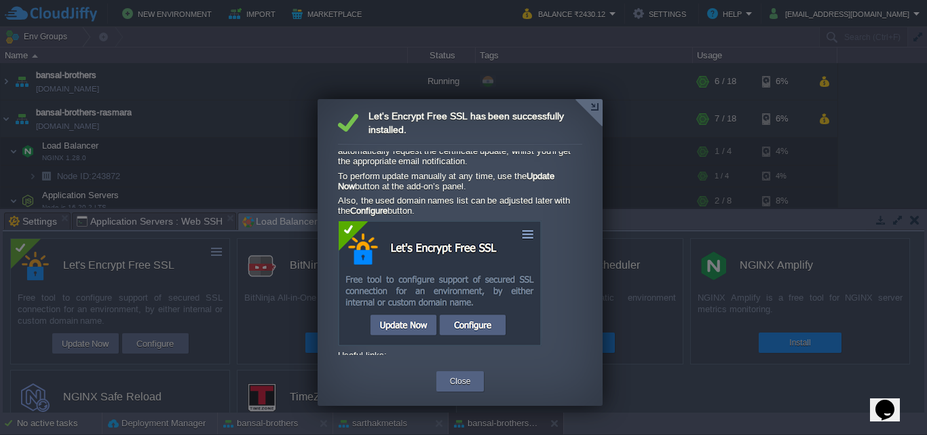
scroll to position [96, 0]
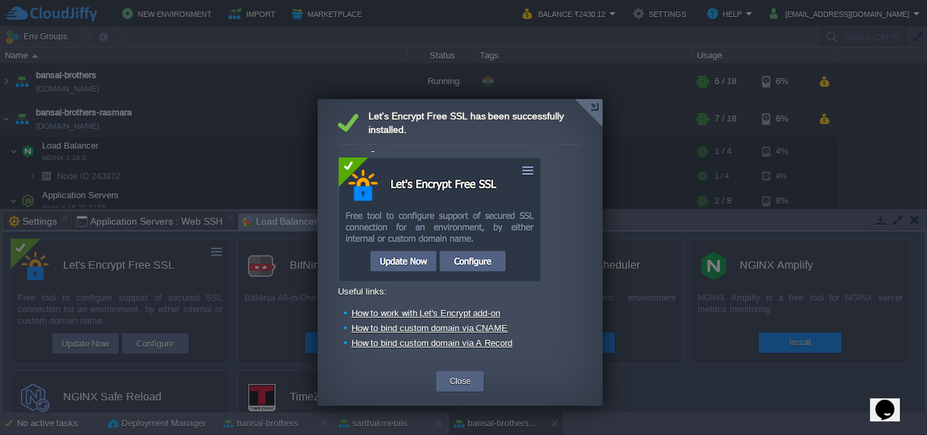
click at [471, 259] on img at bounding box center [439, 219] width 203 height 125
click at [460, 381] on button "Close" at bounding box center [460, 381] width 21 height 14
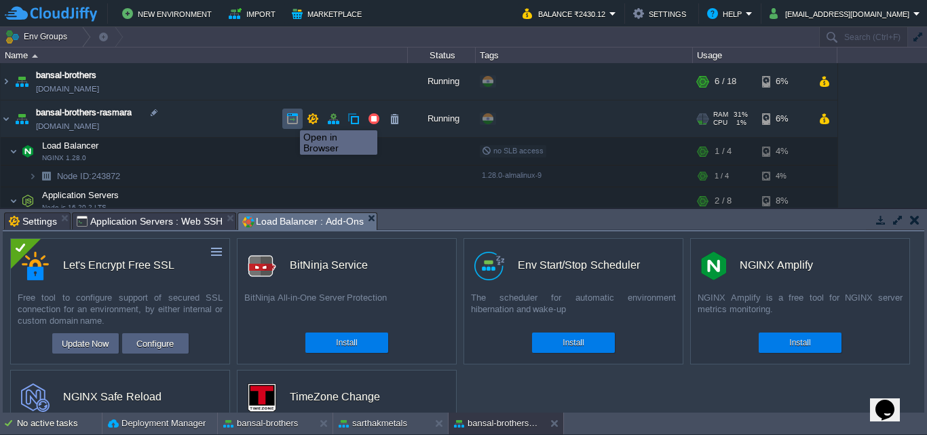
click at [290, 118] on button "button" at bounding box center [292, 119] width 12 height 12
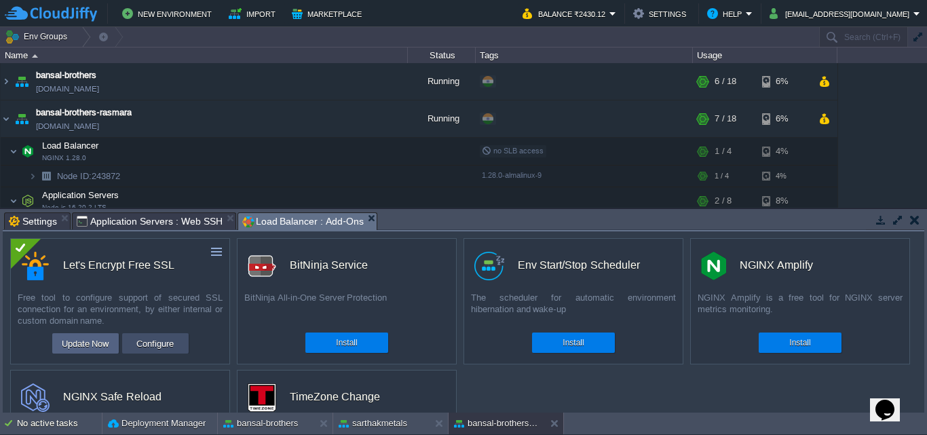
click at [159, 349] on button "Configure" at bounding box center [154, 343] width 45 height 16
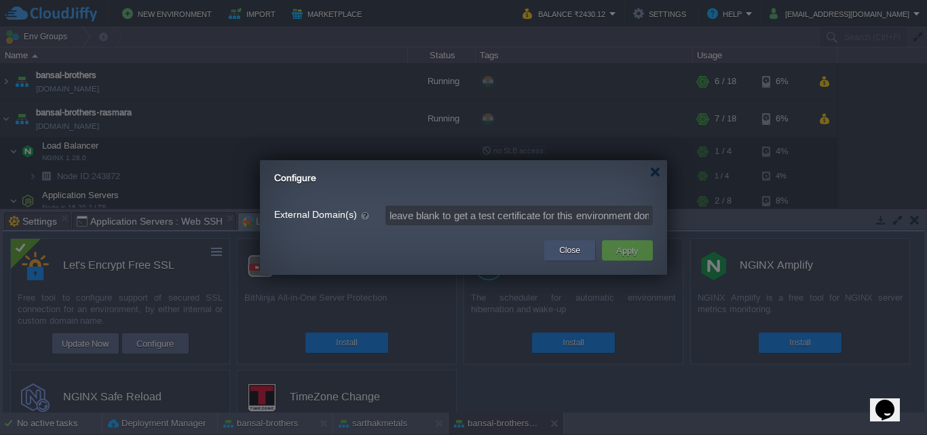
click at [579, 251] on button "Close" at bounding box center [569, 251] width 21 height 14
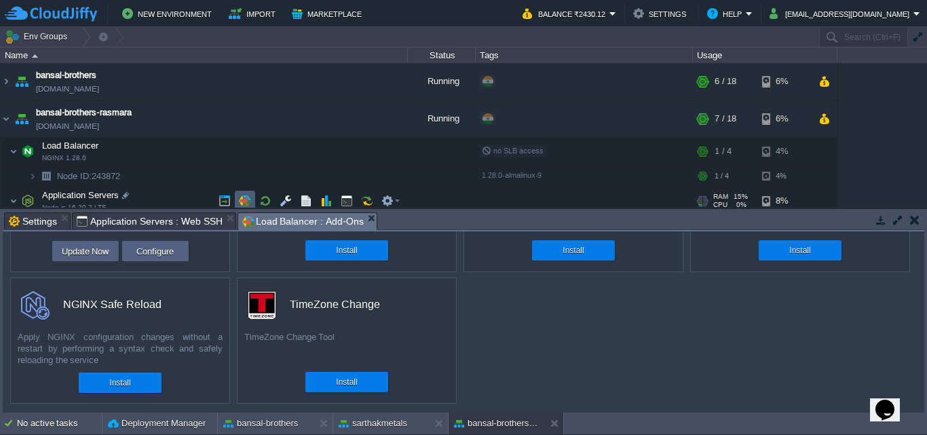
scroll to position [14, 0]
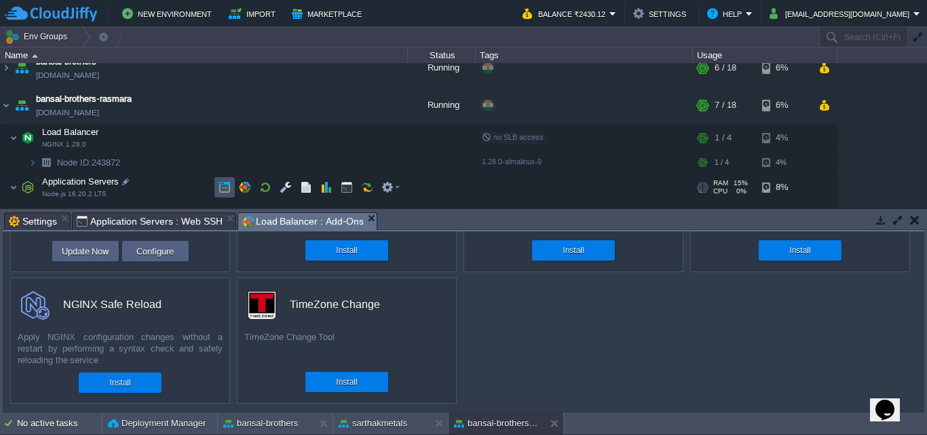
click at [227, 185] on button "button" at bounding box center [224, 187] width 12 height 12
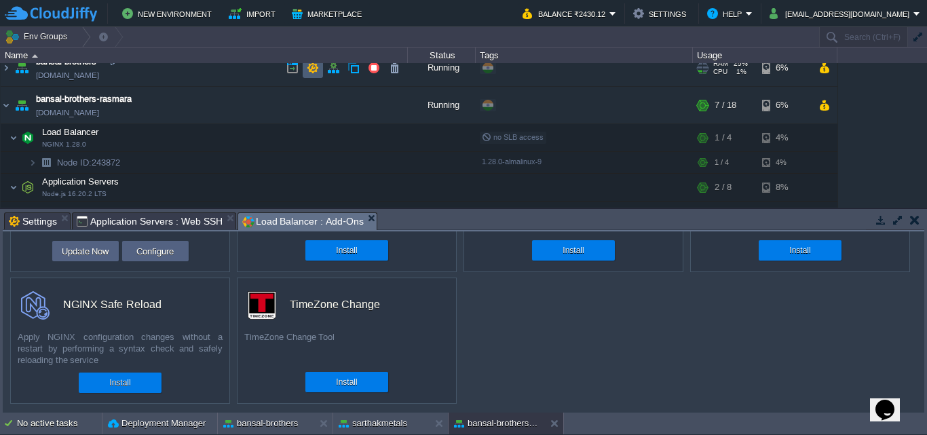
scroll to position [0, 0]
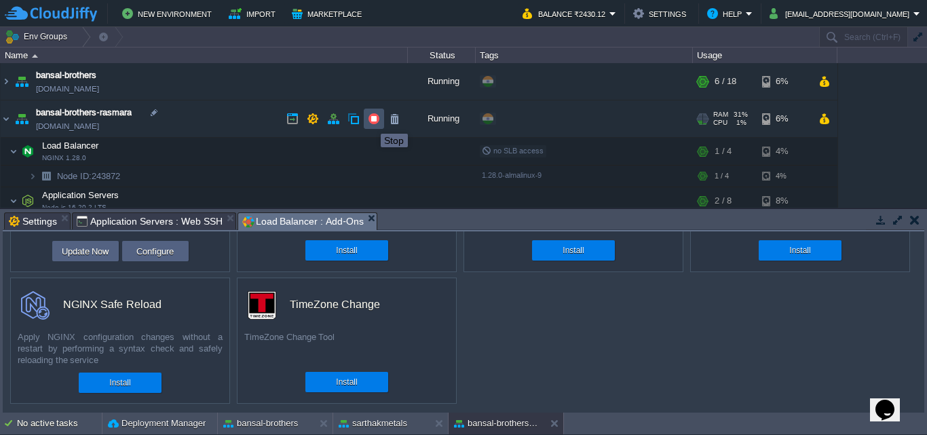
click at [370, 121] on button "button" at bounding box center [374, 119] width 12 height 12
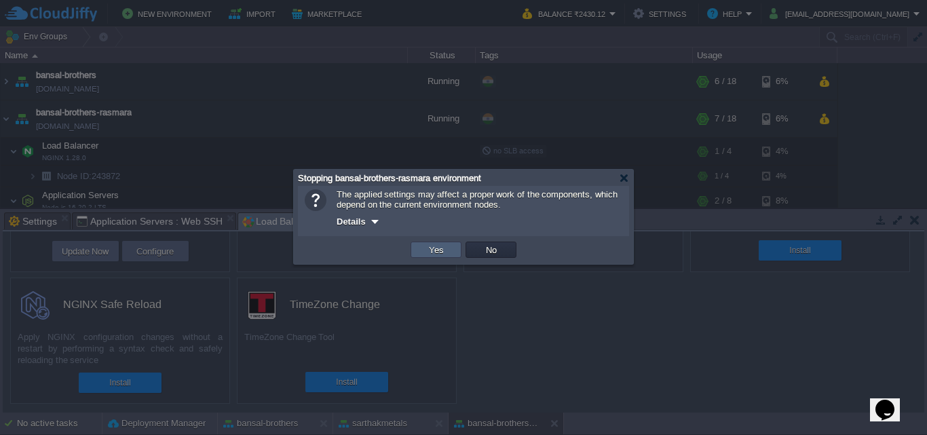
click at [442, 248] on button "Yes" at bounding box center [436, 250] width 23 height 12
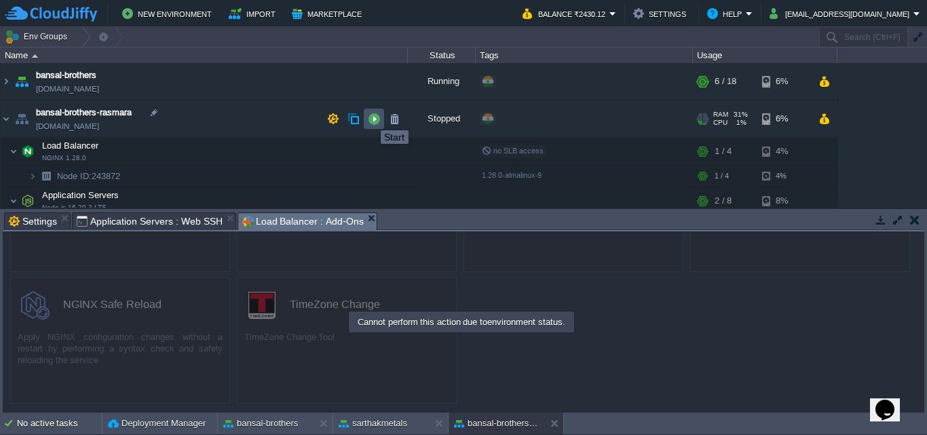
click at [370, 118] on button "button" at bounding box center [374, 119] width 12 height 12
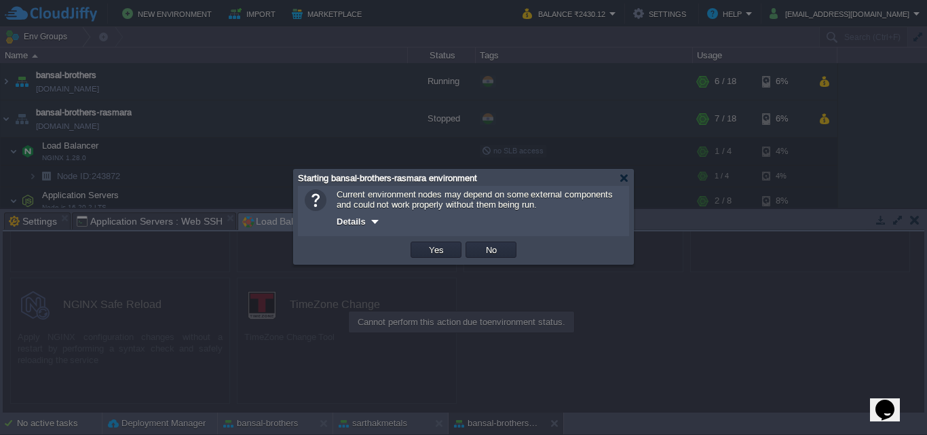
click at [425, 243] on td "Yes" at bounding box center [435, 249] width 55 height 20
click at [420, 254] on td "Yes" at bounding box center [435, 249] width 51 height 16
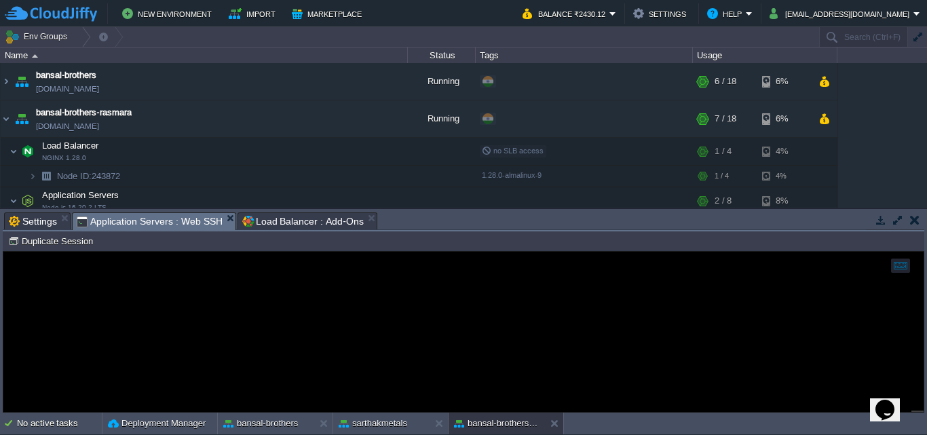
click at [163, 216] on span "Application Servers : Web SSH" at bounding box center [150, 221] width 146 height 17
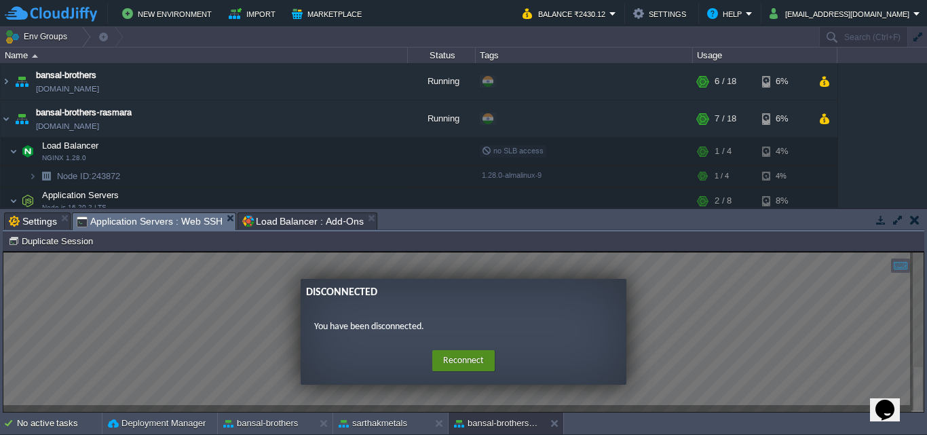
click at [474, 355] on button "Reconnect" at bounding box center [463, 361] width 62 height 22
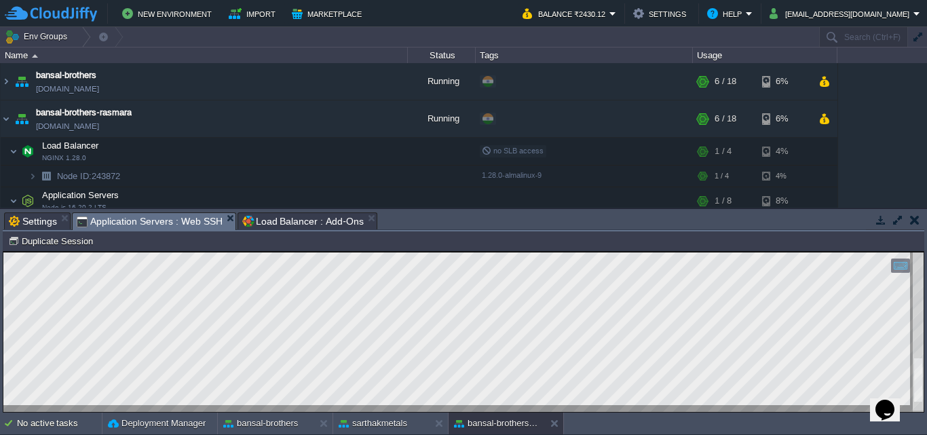
click at [923, 252] on html "Copy: Ctrl + Shift + C Paste: Ctrl + V Settings: Ctrl + Shift + Alt 0" at bounding box center [463, 252] width 920 height 0
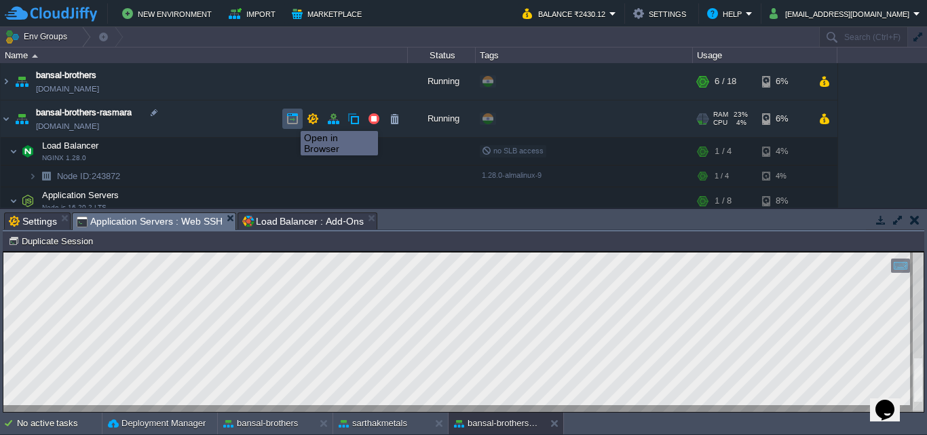
click at [290, 119] on button "button" at bounding box center [292, 119] width 12 height 12
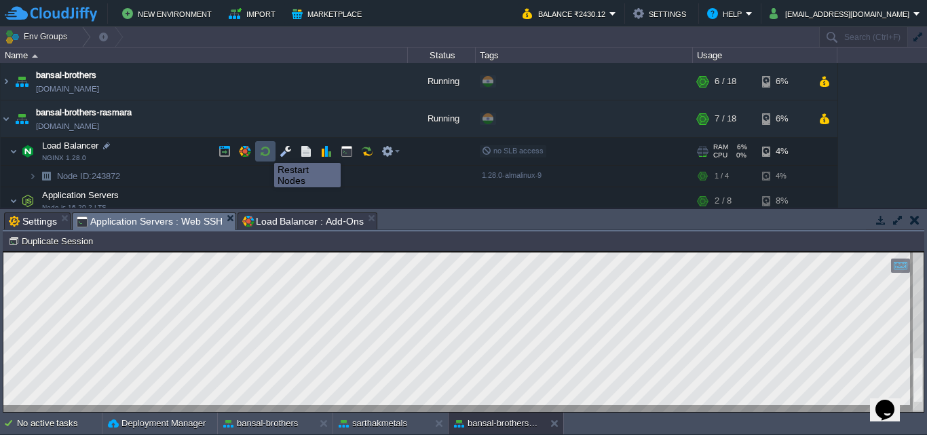
click at [264, 151] on button "button" at bounding box center [265, 151] width 12 height 12
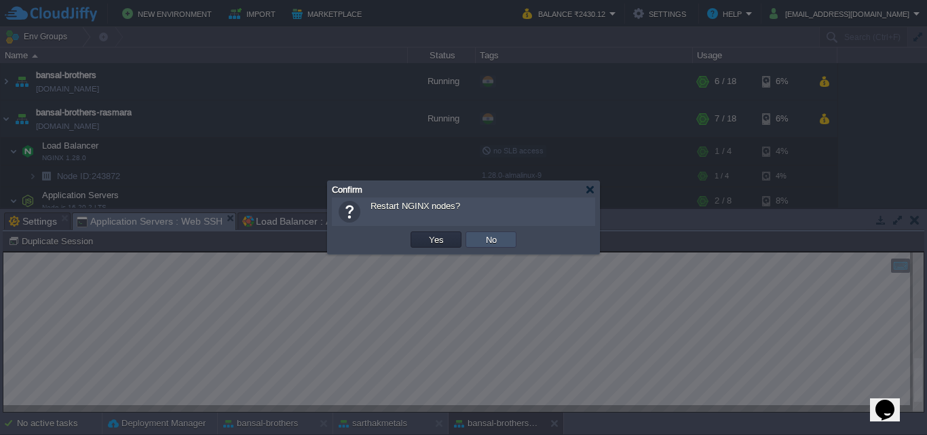
click at [482, 244] on button "No" at bounding box center [491, 239] width 19 height 12
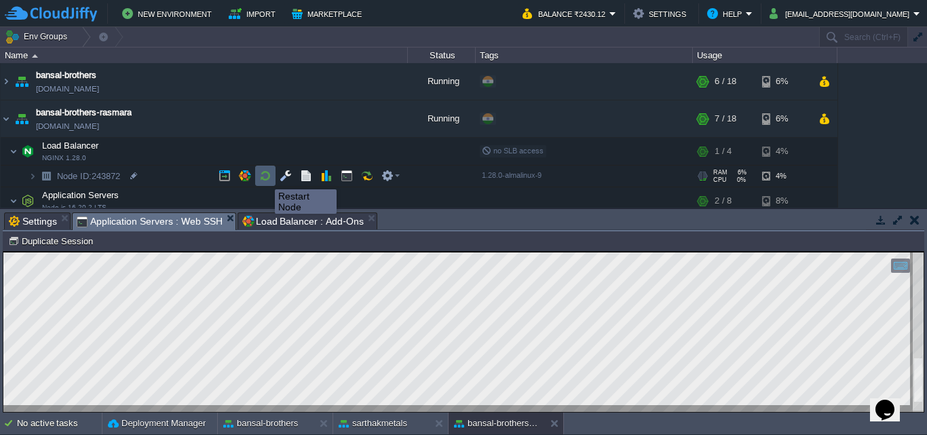
click at [265, 177] on button "button" at bounding box center [265, 176] width 12 height 12
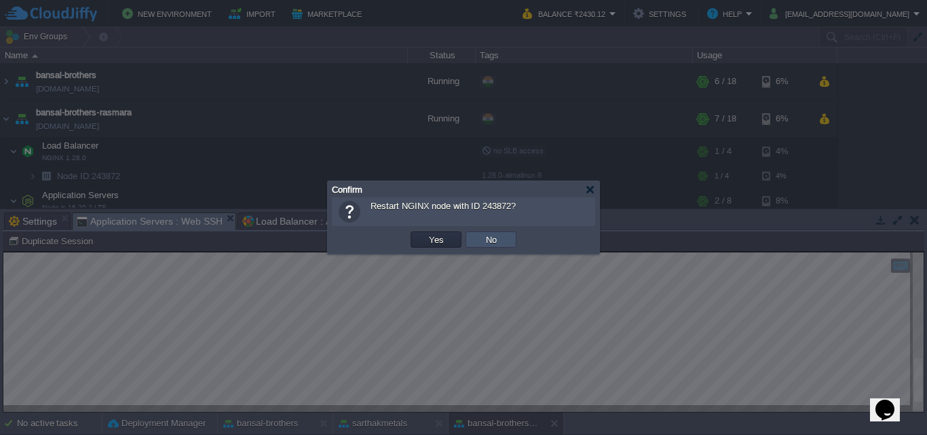
click at [496, 246] on button "No" at bounding box center [491, 239] width 19 height 12
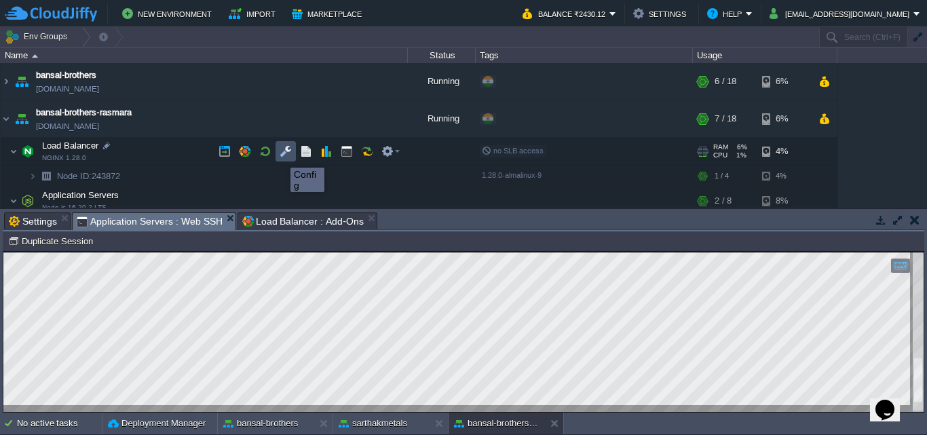
click at [285, 157] on button "button" at bounding box center [285, 151] width 12 height 12
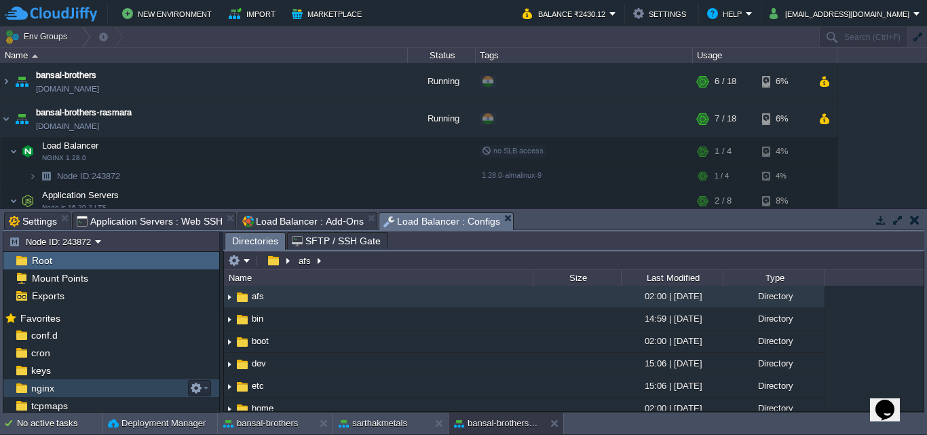
click at [58, 388] on div "nginx" at bounding box center [111, 388] width 216 height 18
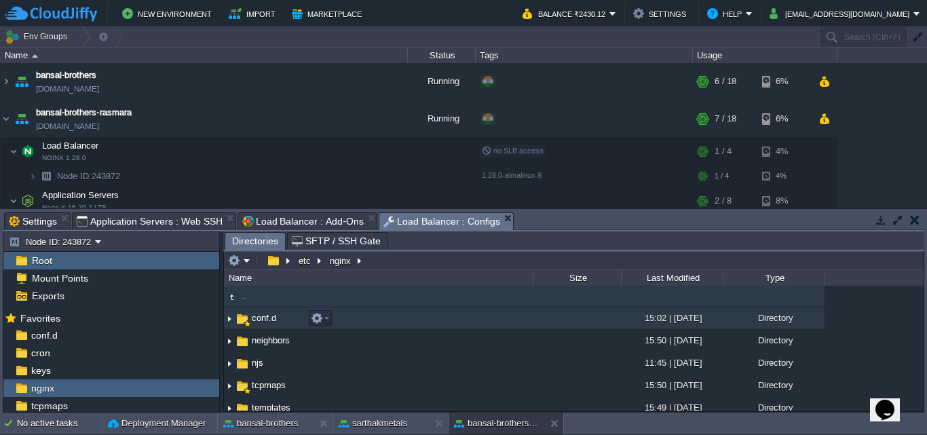
click at [265, 322] on span "conf.d" at bounding box center [264, 318] width 28 height 12
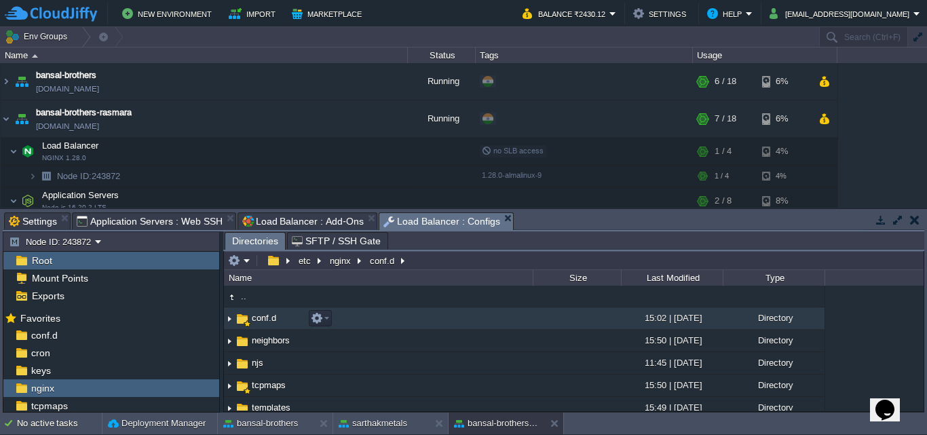
click at [226, 321] on img at bounding box center [229, 318] width 11 height 21
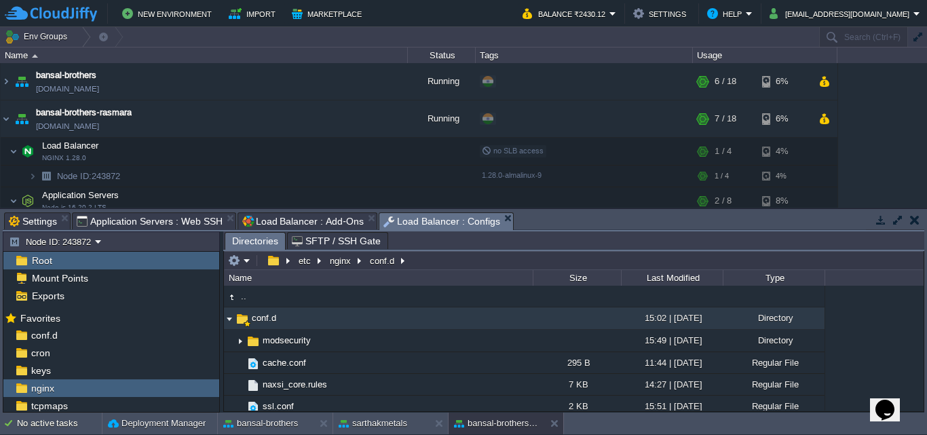
scroll to position [37, 0]
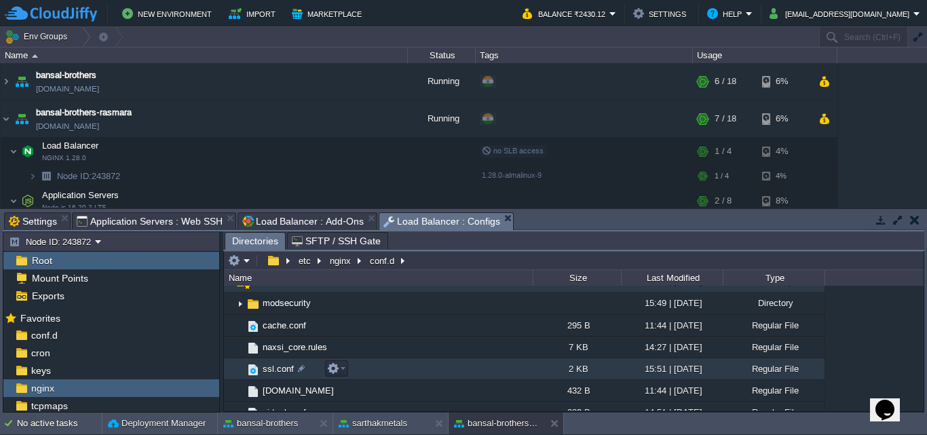
click at [274, 372] on span "ssl.conf" at bounding box center [277, 369] width 35 height 12
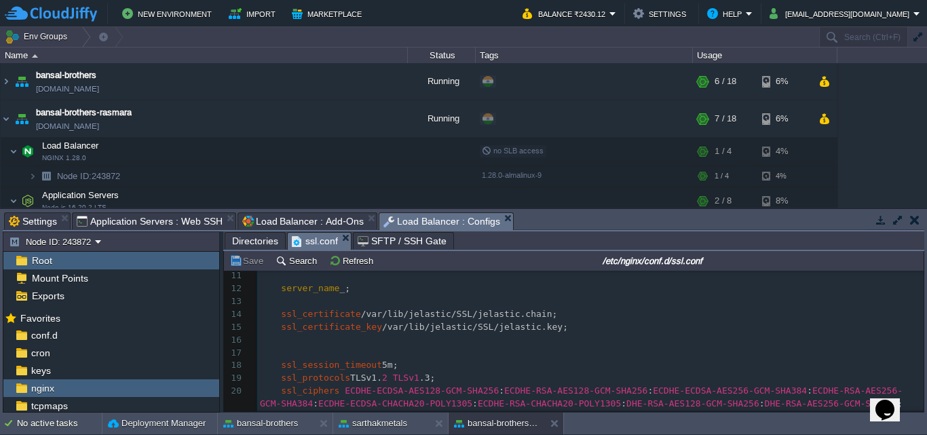
scroll to position [138, 0]
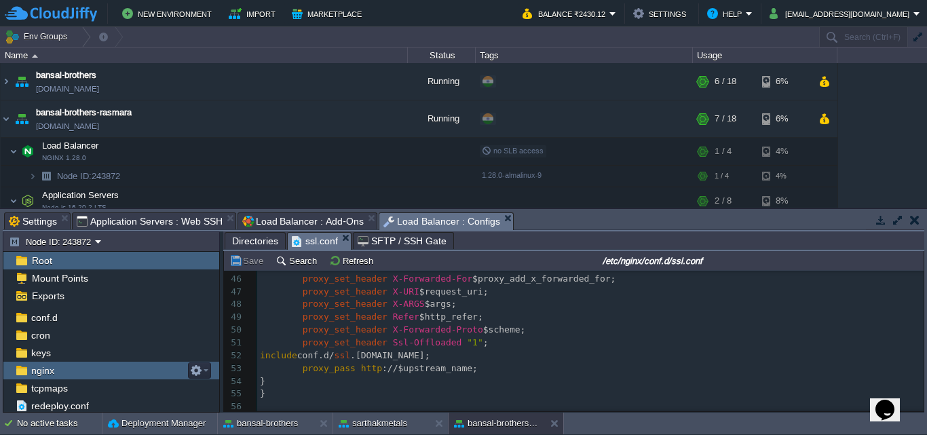
click at [42, 370] on span "nginx" at bounding box center [42, 370] width 28 height 12
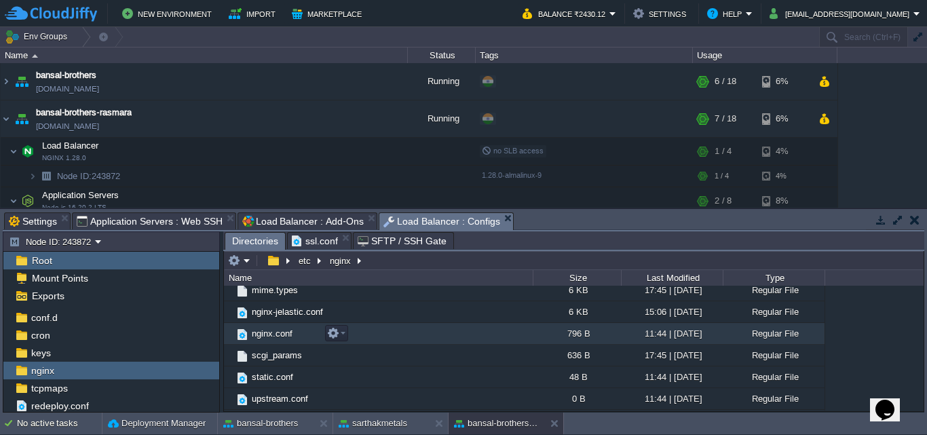
click at [266, 329] on span "nginx.conf" at bounding box center [272, 334] width 45 height 12
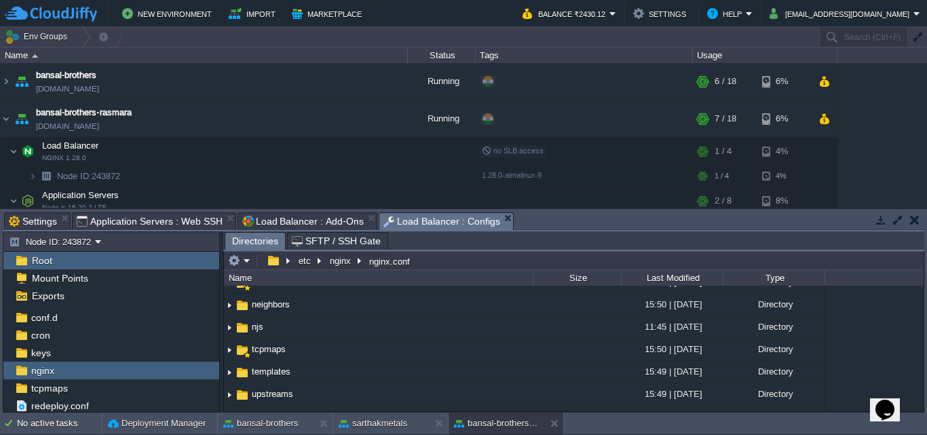
scroll to position [0, 0]
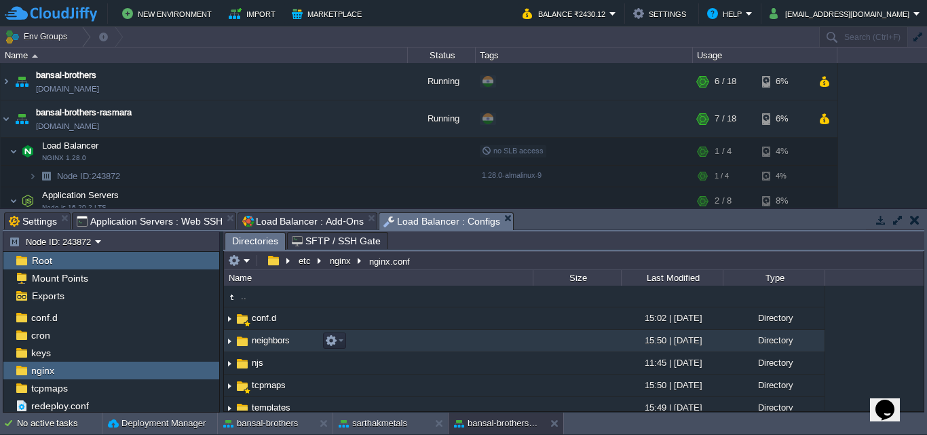
click at [227, 345] on img at bounding box center [229, 340] width 11 height 21
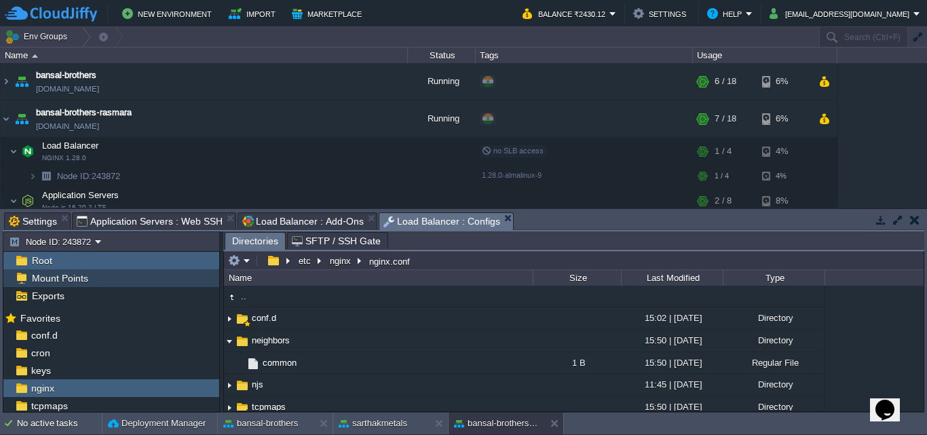
click at [65, 284] on span "Mount Points" at bounding box center [59, 278] width 61 height 12
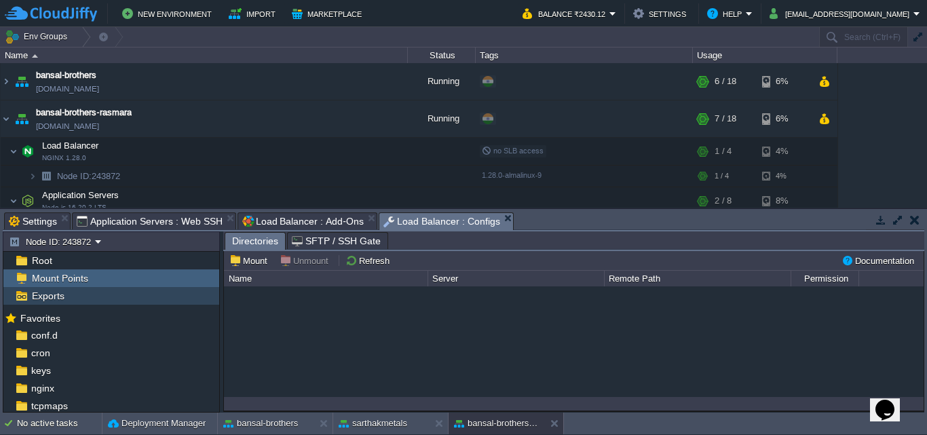
click at [73, 294] on div "Exports" at bounding box center [111, 296] width 216 height 18
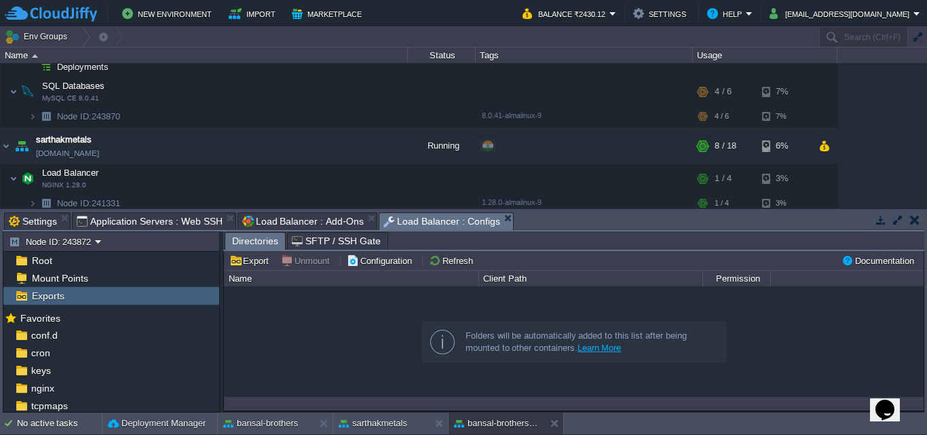
scroll to position [182, 0]
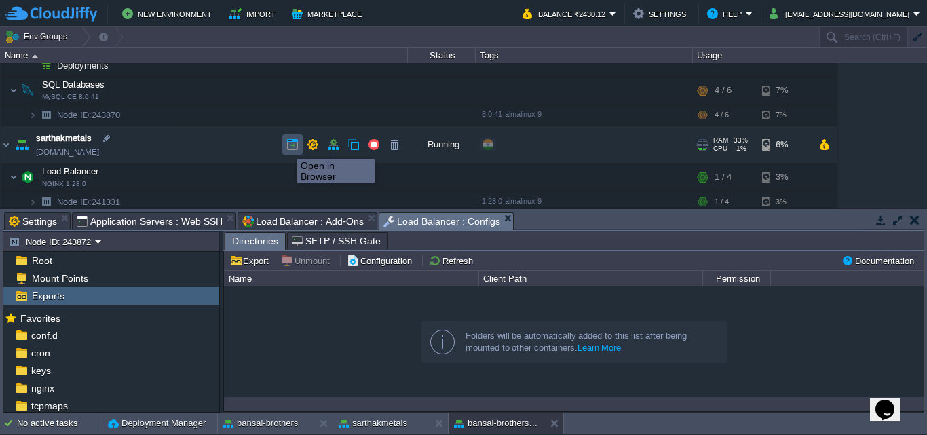
click at [287, 147] on button "button" at bounding box center [292, 144] width 12 height 12
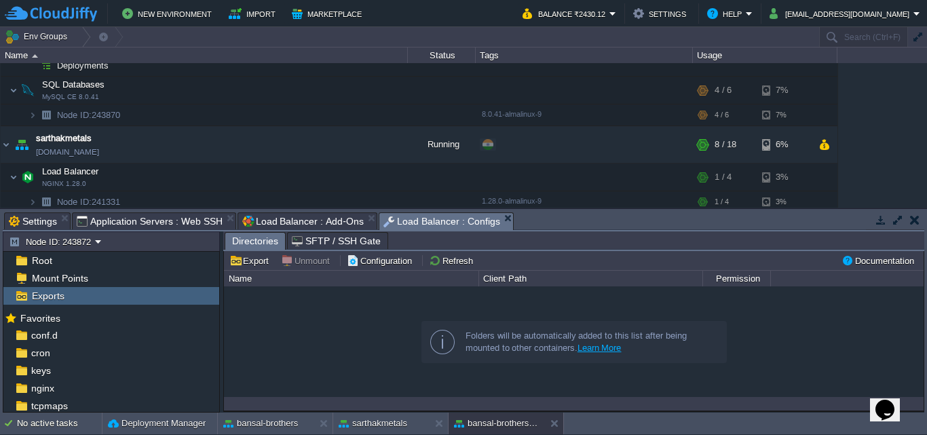
click at [243, 426] on button "bansal-brothers" at bounding box center [260, 423] width 75 height 14
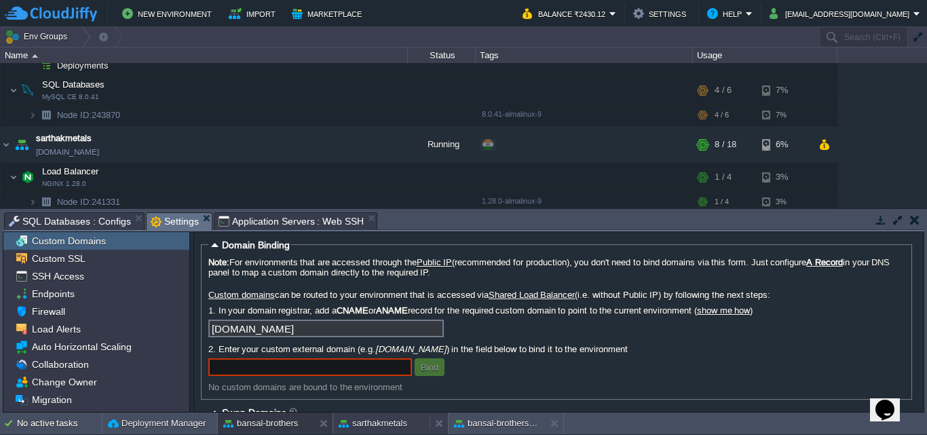
click at [360, 422] on button "sarthakmetals" at bounding box center [372, 423] width 69 height 14
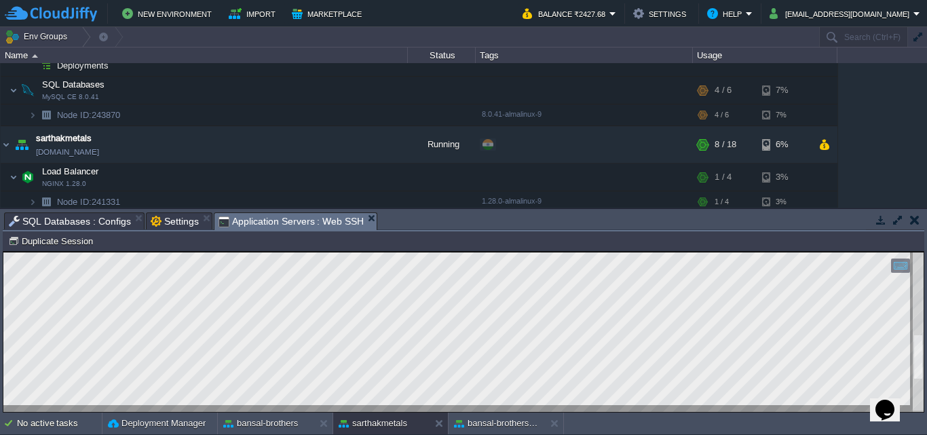
click at [921, 402] on div at bounding box center [917, 331] width 11 height 159
click at [923, 252] on html "Copy: Ctrl + Shift + C Paste: Ctrl + V Settings: Ctrl + Shift + Alt 0" at bounding box center [463, 252] width 920 height 0
click at [265, 423] on button "bansal-brothers" at bounding box center [260, 423] width 75 height 14
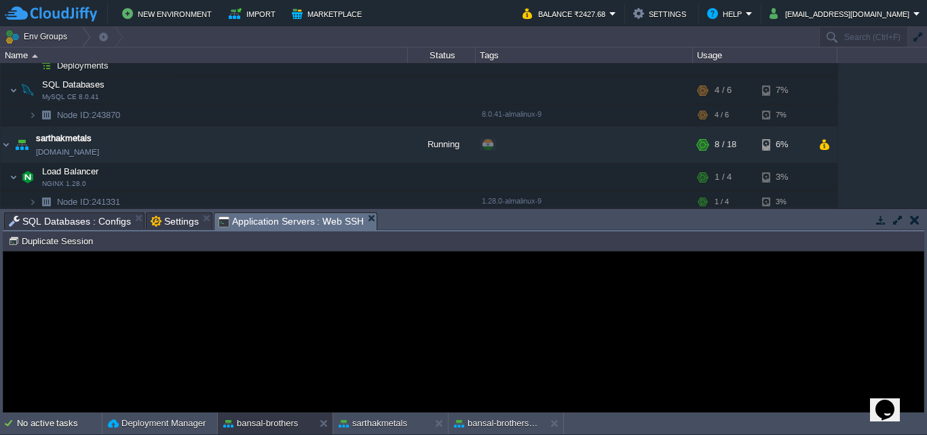
click at [290, 223] on span "Application Servers : Web SSH" at bounding box center [291, 221] width 146 height 17
click at [384, 427] on button "sarthakmetals" at bounding box center [372, 423] width 69 height 14
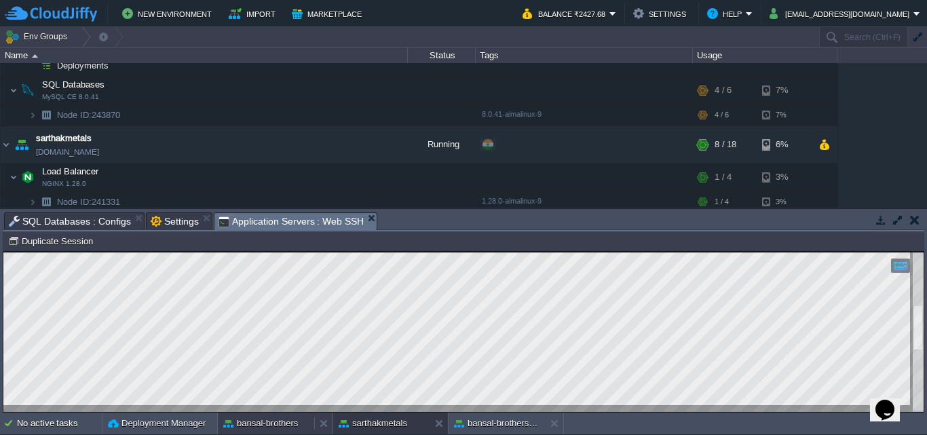
click at [279, 419] on button "bansal-brothers" at bounding box center [260, 423] width 75 height 14
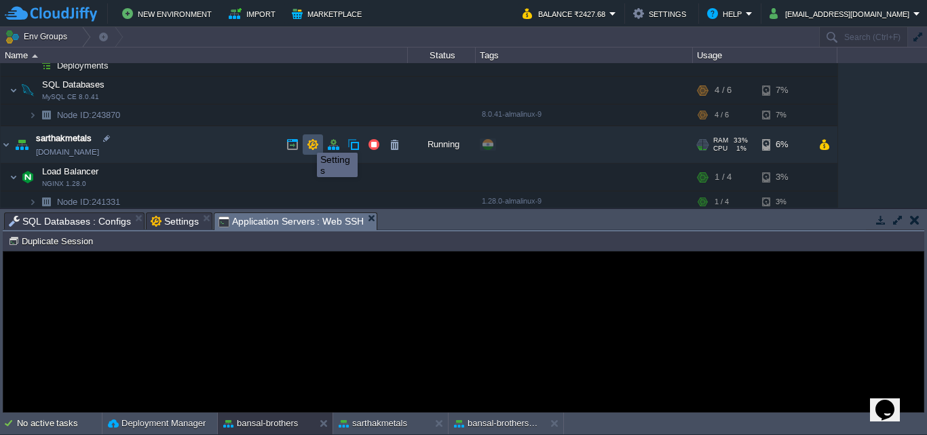
click at [313, 140] on button "button" at bounding box center [313, 144] width 12 height 12
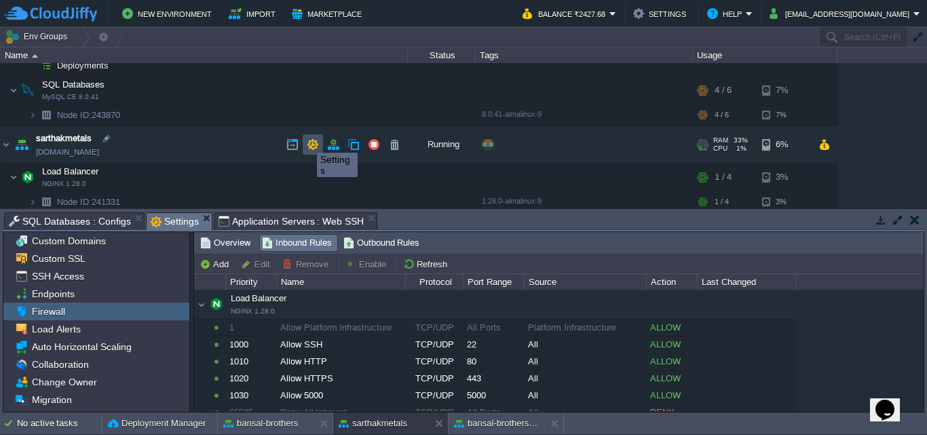
click at [313, 140] on button "button" at bounding box center [313, 144] width 12 height 12
click at [241, 147] on td "sarthakmetals [DOMAIN_NAME]" at bounding box center [204, 144] width 407 height 37
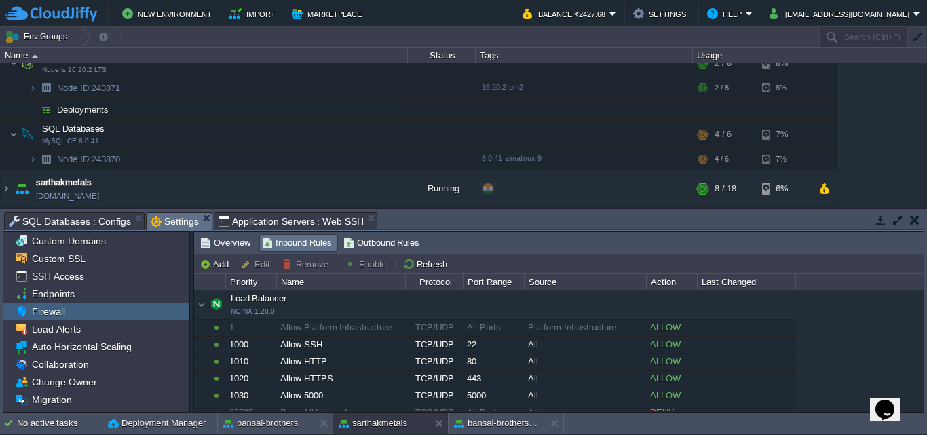
drag, startPoint x: 235, startPoint y: 173, endPoint x: 860, endPoint y: 147, distance: 625.2
click at [860, 147] on div "bansal-brothers [DOMAIN_NAME] Running + Add to Env Group RAM 25% CPU 1% 6 / 18 …" at bounding box center [463, 135] width 927 height 144
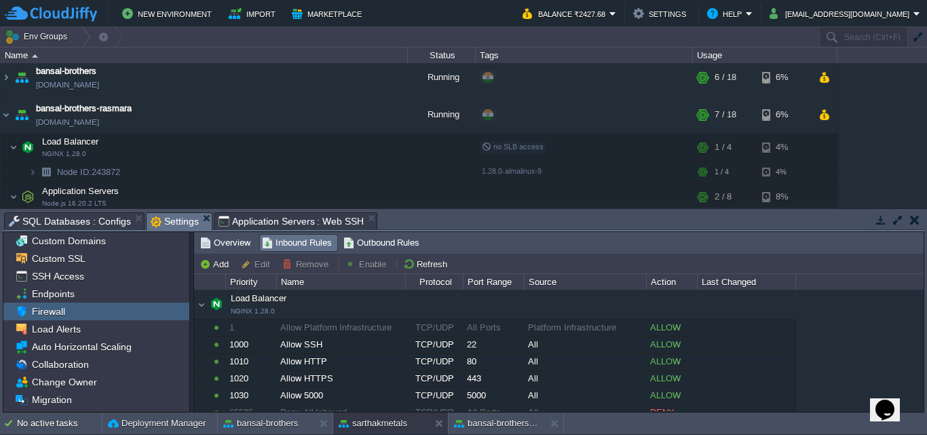
scroll to position [0, 0]
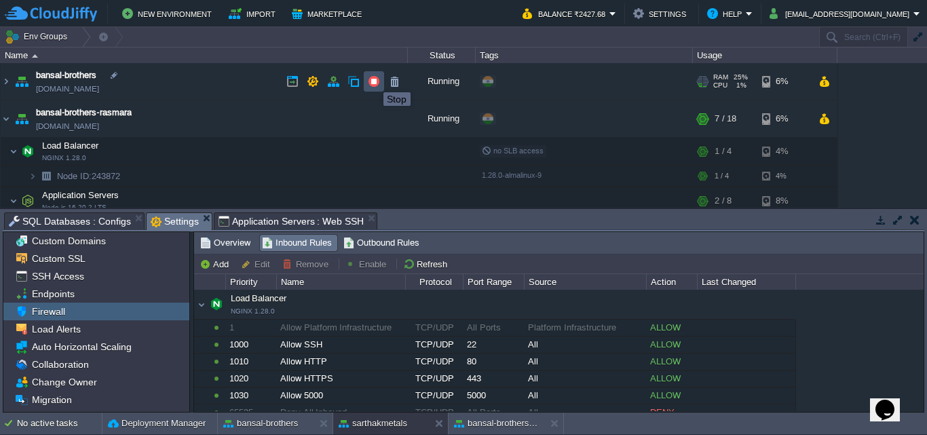
click at [373, 80] on button "button" at bounding box center [374, 81] width 12 height 12
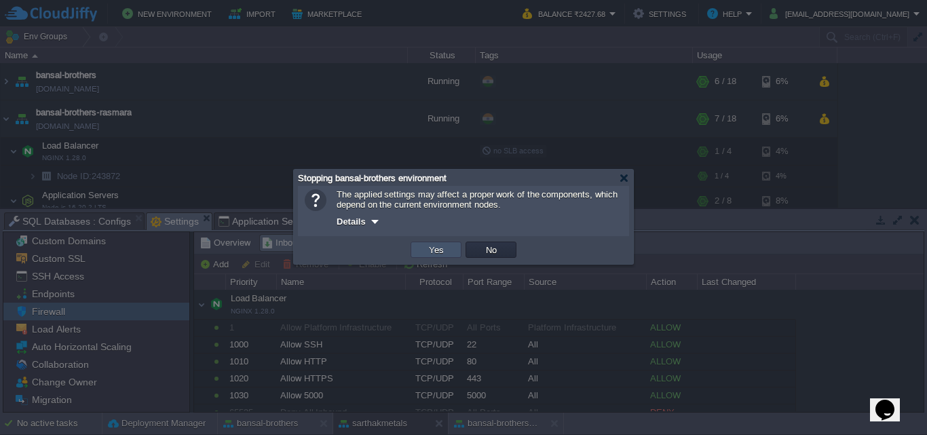
click at [429, 248] on button "Yes" at bounding box center [436, 250] width 23 height 12
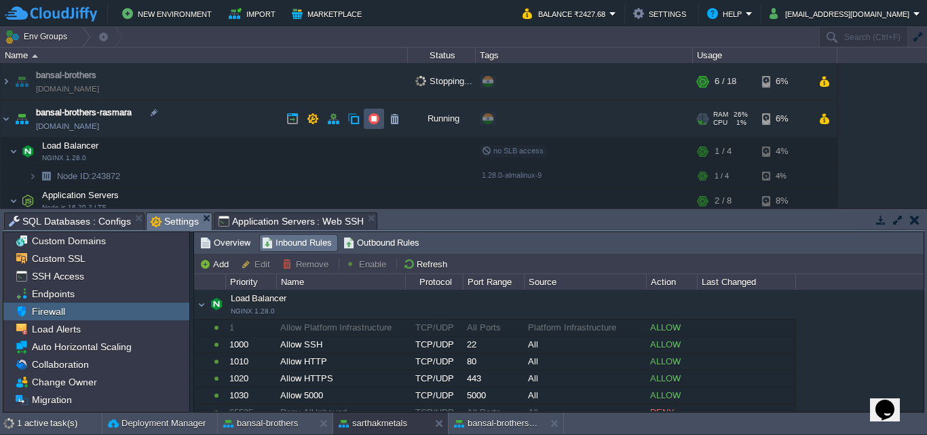
click at [374, 121] on button "button" at bounding box center [374, 119] width 12 height 12
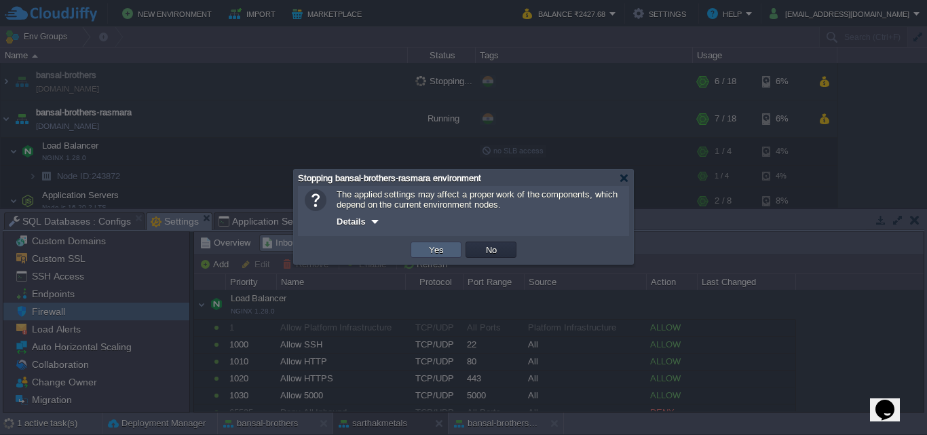
click at [431, 253] on button "Yes" at bounding box center [436, 250] width 23 height 12
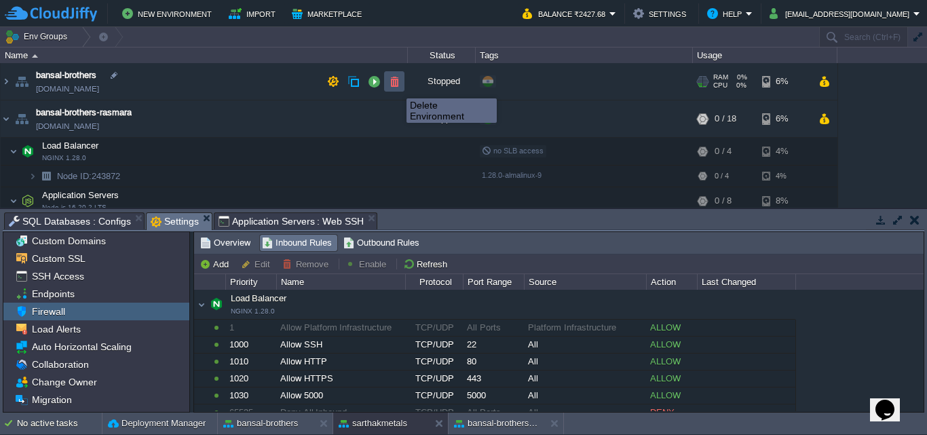
click at [396, 86] on button "button" at bounding box center [394, 81] width 12 height 12
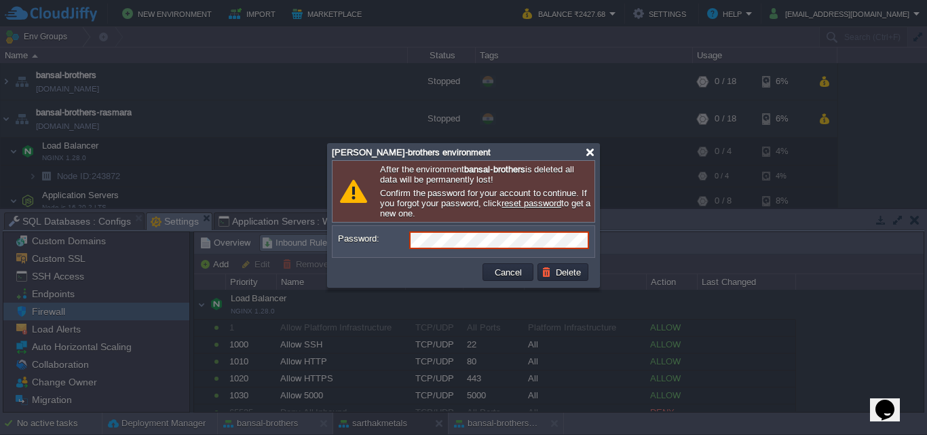
click at [590, 153] on div at bounding box center [590, 152] width 10 height 10
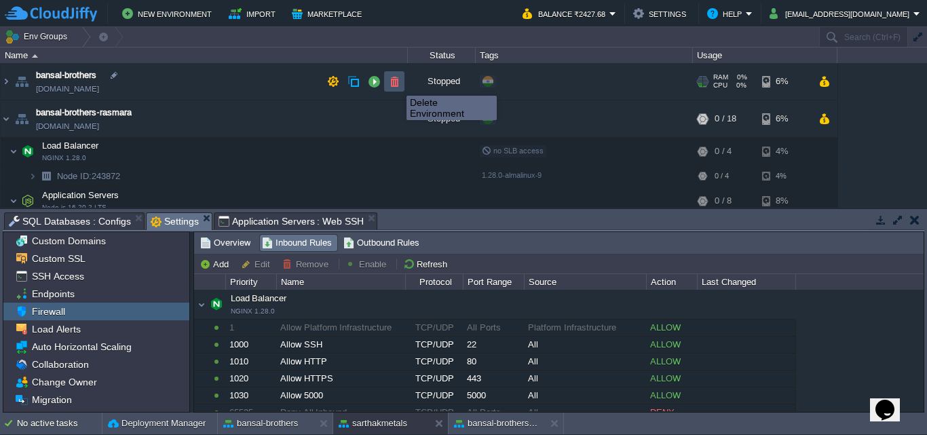
click at [396, 83] on button "button" at bounding box center [394, 81] width 12 height 12
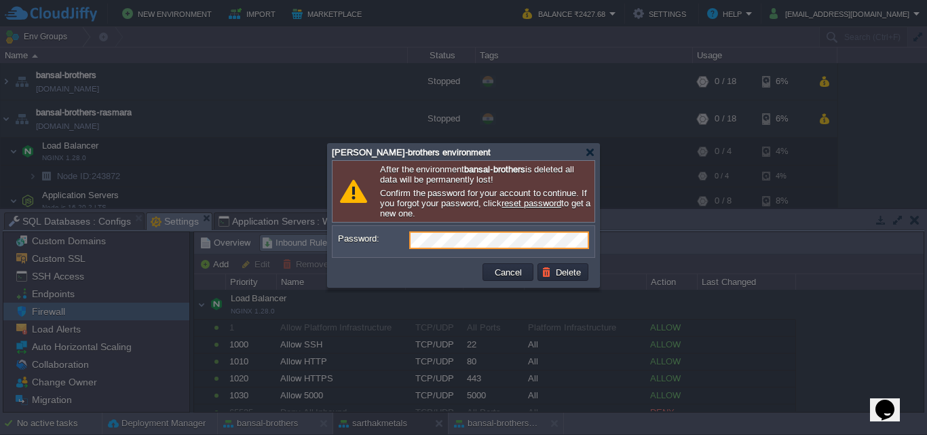
drag, startPoint x: 663, startPoint y: 244, endPoint x: 651, endPoint y: 245, distance: 12.3
click at [663, 244] on div at bounding box center [463, 217] width 927 height 435
click at [575, 273] on button "Delete" at bounding box center [562, 272] width 43 height 12
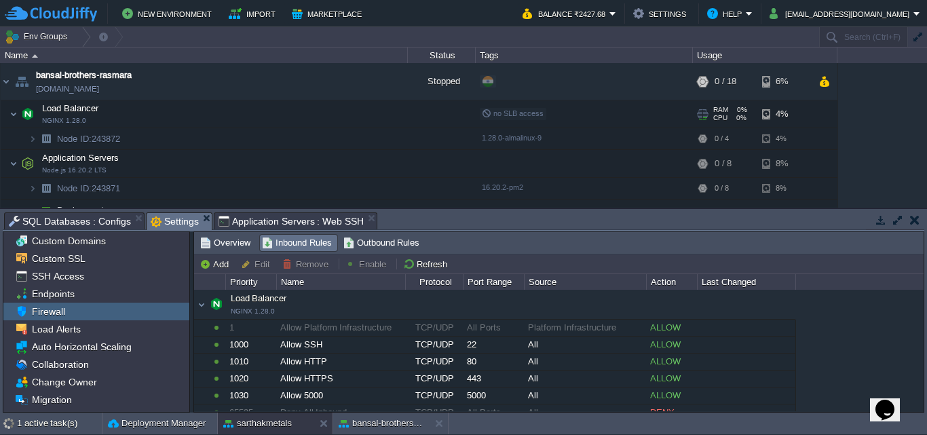
click at [397, 121] on td "Load Balancer NGINX 1.28.0" at bounding box center [204, 114] width 407 height 28
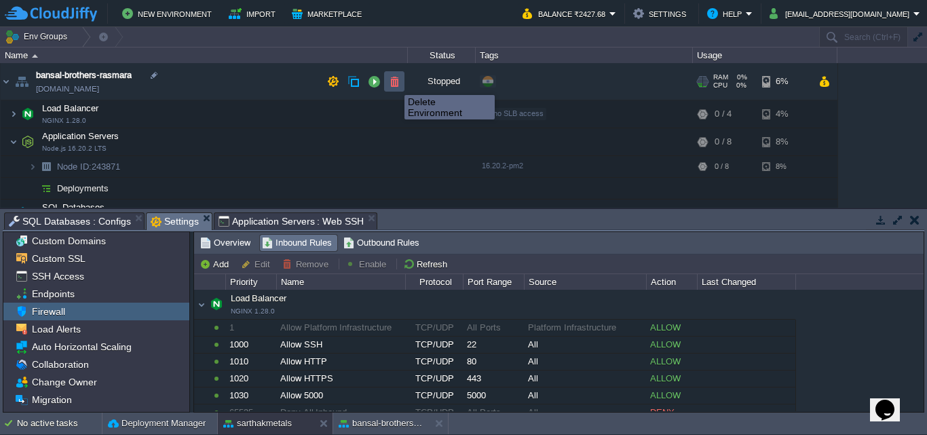
click at [394, 83] on button "button" at bounding box center [394, 81] width 12 height 12
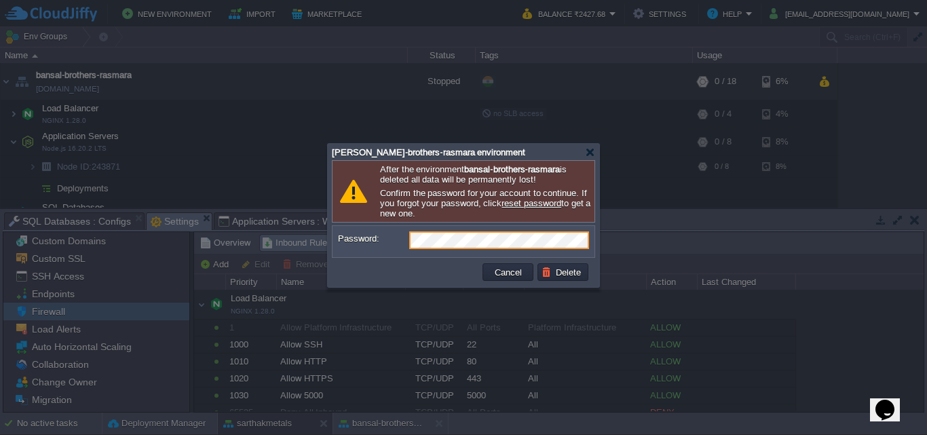
click at [689, 236] on div at bounding box center [463, 217] width 927 height 435
click at [562, 275] on button "Delete" at bounding box center [562, 272] width 43 height 12
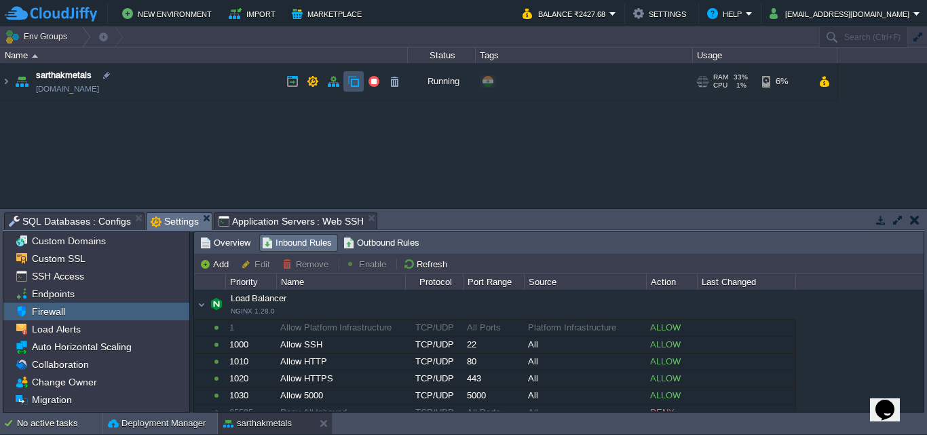
click at [353, 81] on button "button" at bounding box center [353, 81] width 12 height 12
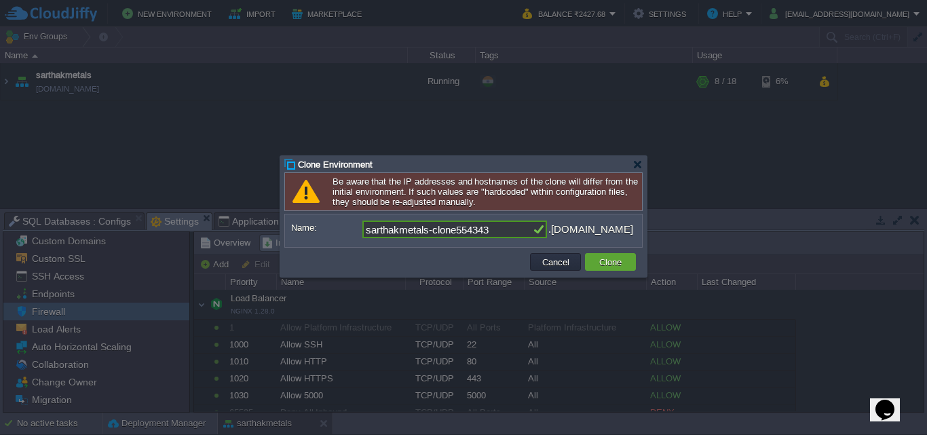
drag, startPoint x: 497, startPoint y: 233, endPoint x: 329, endPoint y: 241, distance: 168.4
click at [329, 241] on form "Owner: Me ([EMAIL_ADDRESS][DOMAIN_NAME]) Name: sarthakmetals-clone554343 .[DOMA…" at bounding box center [463, 230] width 345 height 20
type input "bansal-brothers"
click at [629, 265] on td "Clone" at bounding box center [610, 262] width 51 height 18
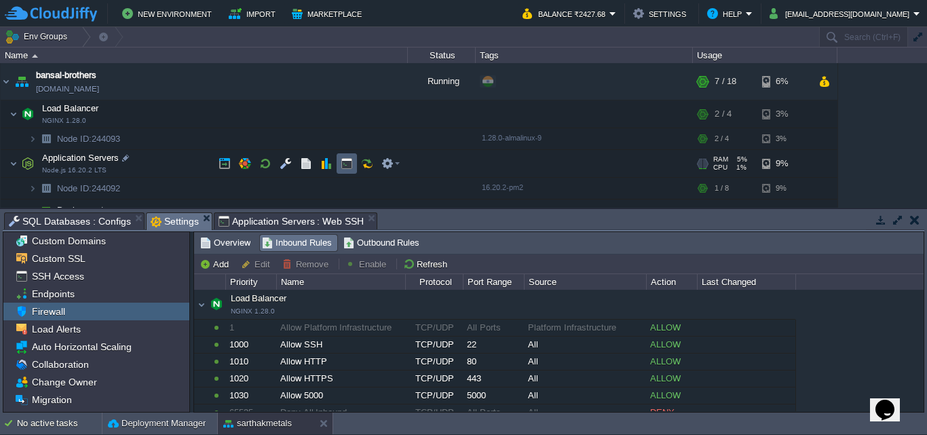
click at [349, 171] on td at bounding box center [346, 163] width 20 height 20
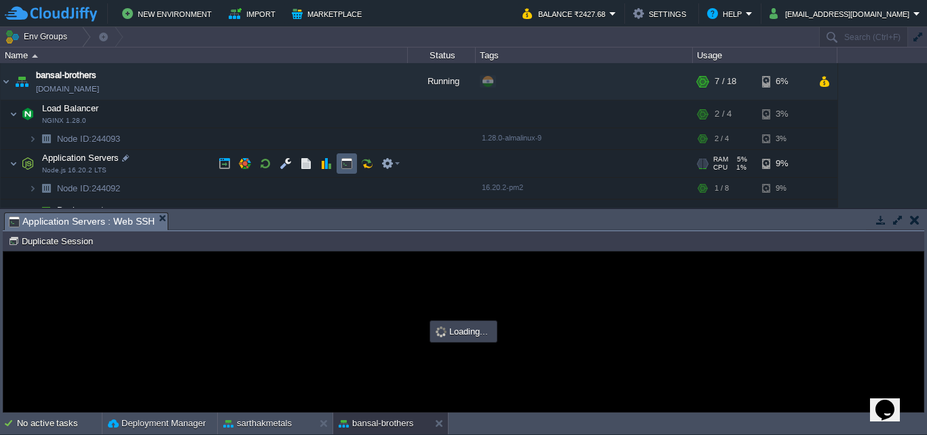
type input "#000000"
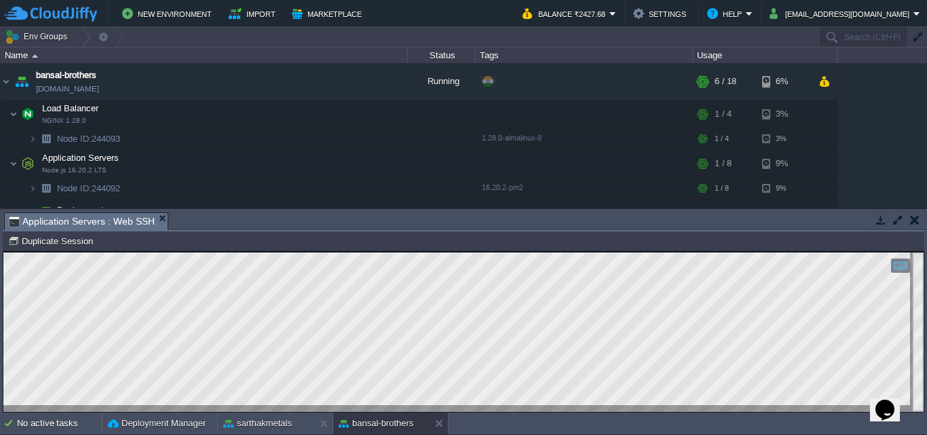
click at [919, 281] on div at bounding box center [917, 331] width 11 height 159
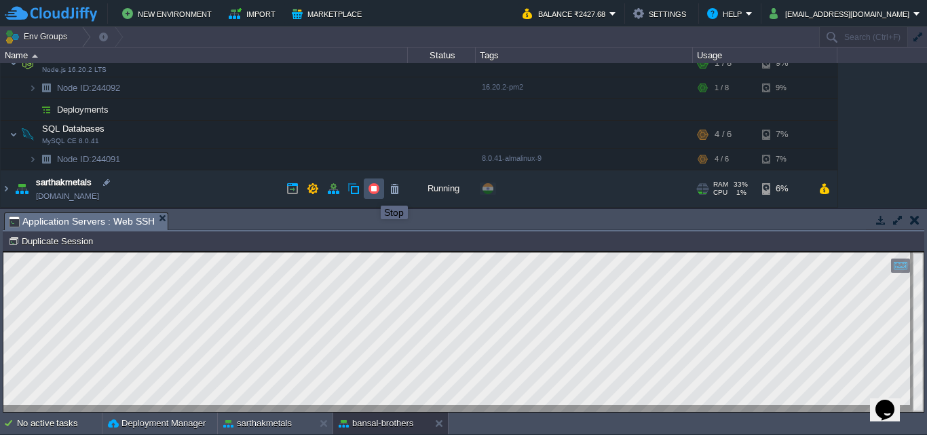
click at [370, 193] on button "button" at bounding box center [374, 188] width 12 height 12
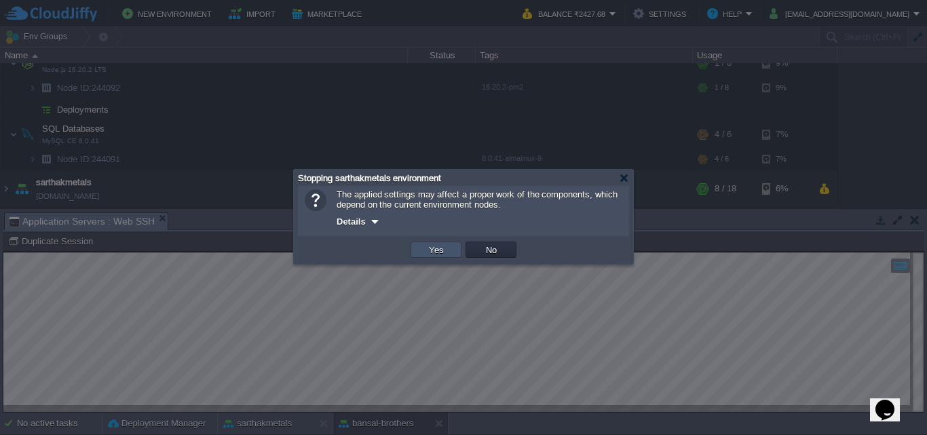
click at [430, 252] on button "Yes" at bounding box center [436, 250] width 23 height 12
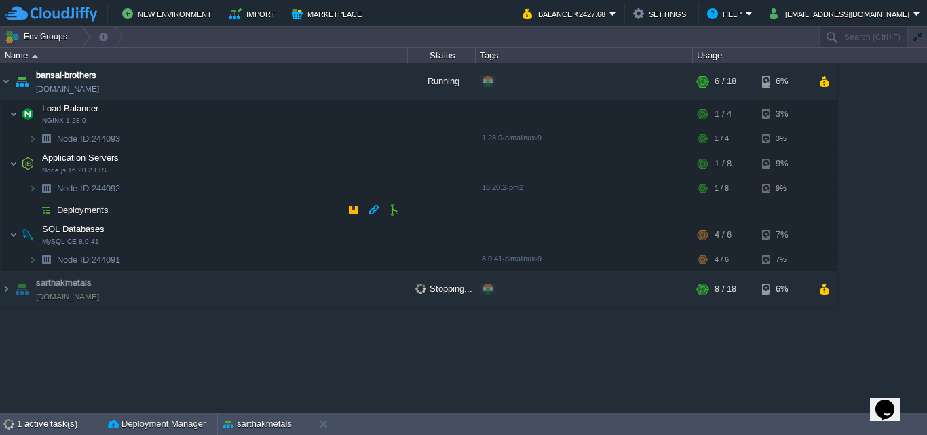
scroll to position [0, 0]
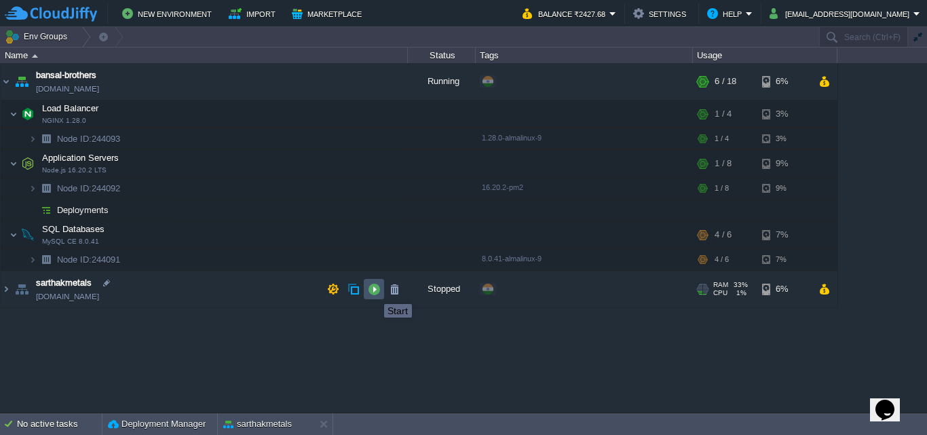
click at [374, 292] on button "button" at bounding box center [374, 289] width 12 height 12
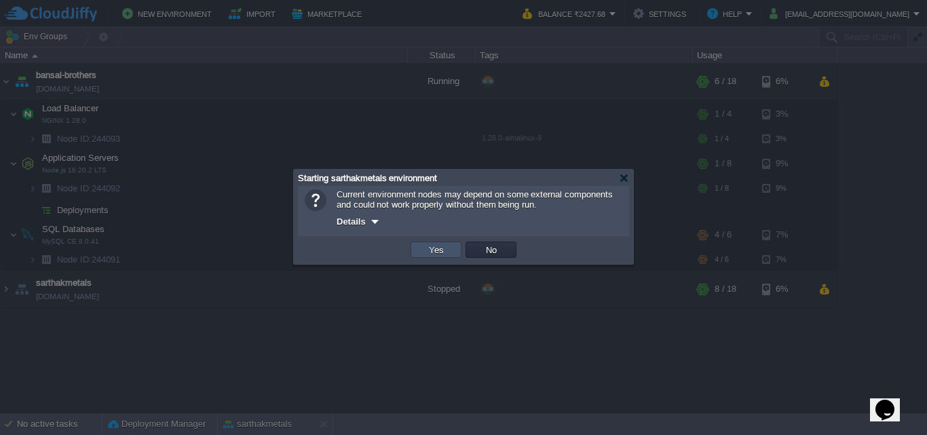
click at [433, 248] on button "Yes" at bounding box center [436, 250] width 23 height 12
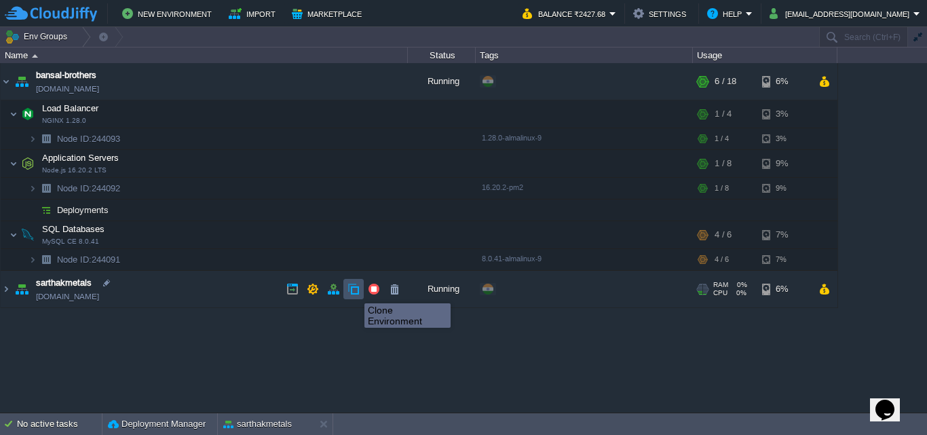
click at [354, 291] on button "button" at bounding box center [353, 289] width 12 height 12
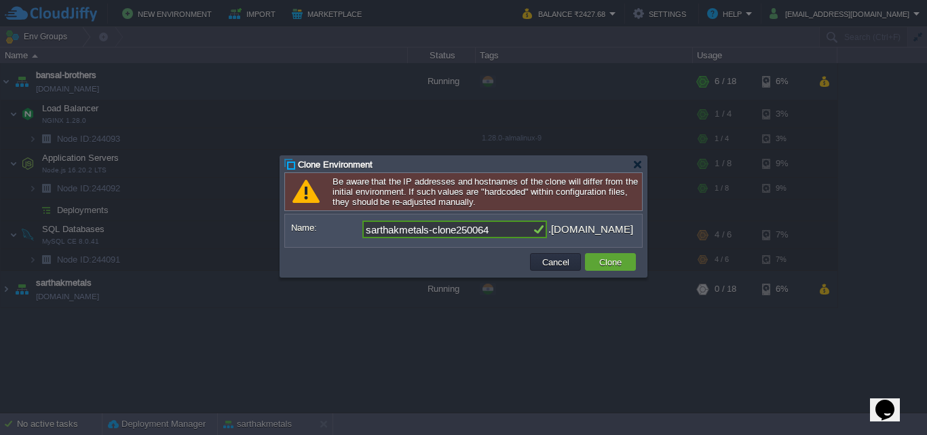
drag, startPoint x: 498, startPoint y: 229, endPoint x: 321, endPoint y: 234, distance: 177.1
click at [321, 234] on div "Name: sarthakmetals-clone250064 .[DOMAIN_NAME]" at bounding box center [463, 229] width 345 height 18
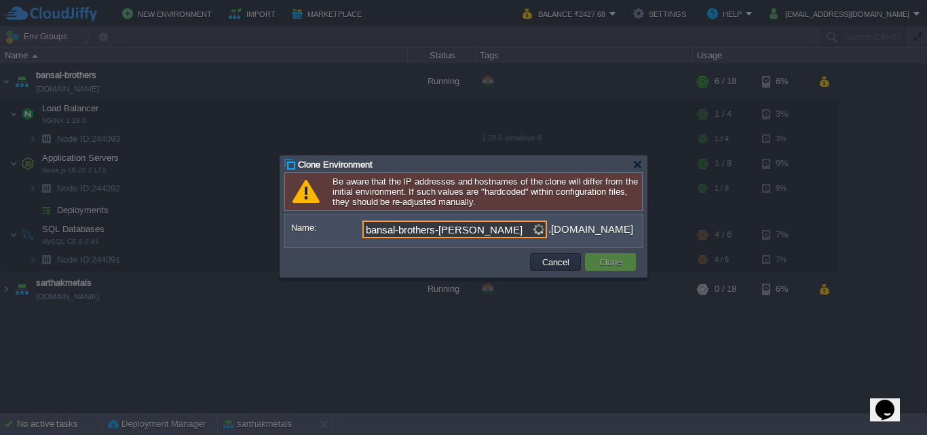
type input "bansal-brothers-[PERSON_NAME]"
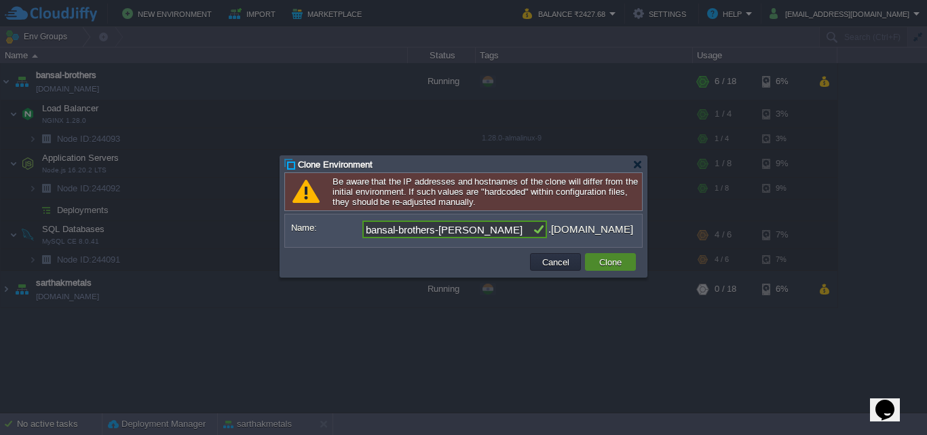
click at [606, 265] on button "Clone" at bounding box center [610, 262] width 31 height 12
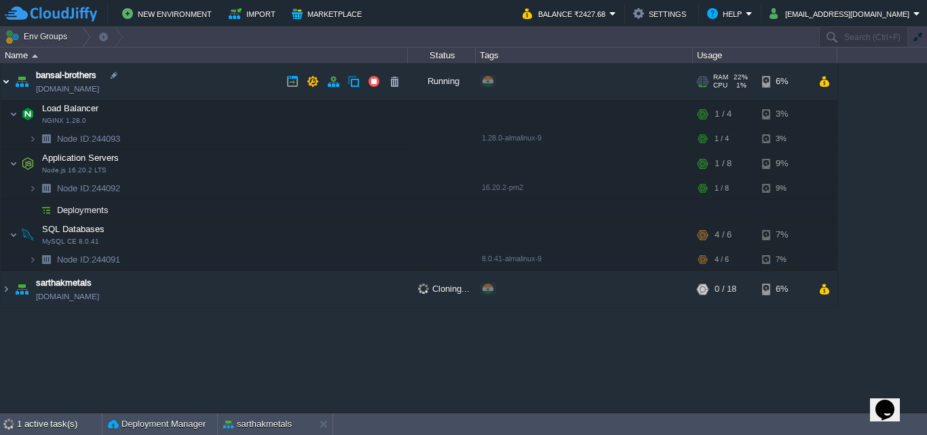
click at [7, 81] on img at bounding box center [6, 81] width 11 height 37
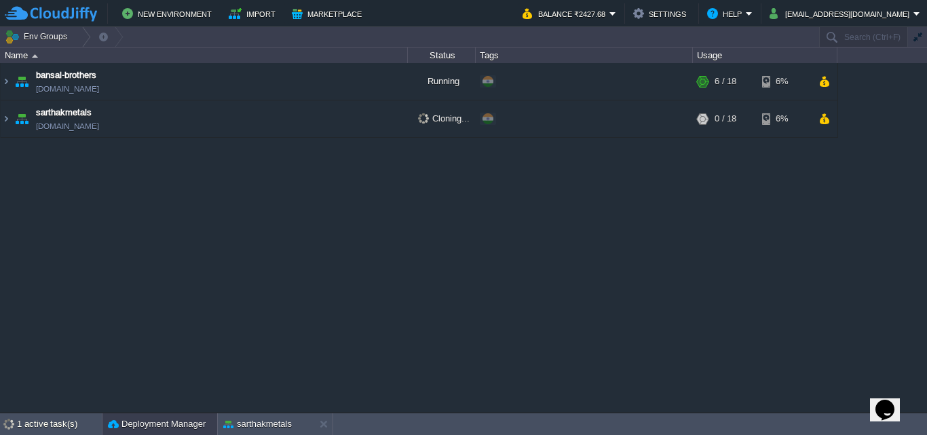
click at [157, 421] on button "Deployment Manager" at bounding box center [157, 424] width 98 height 14
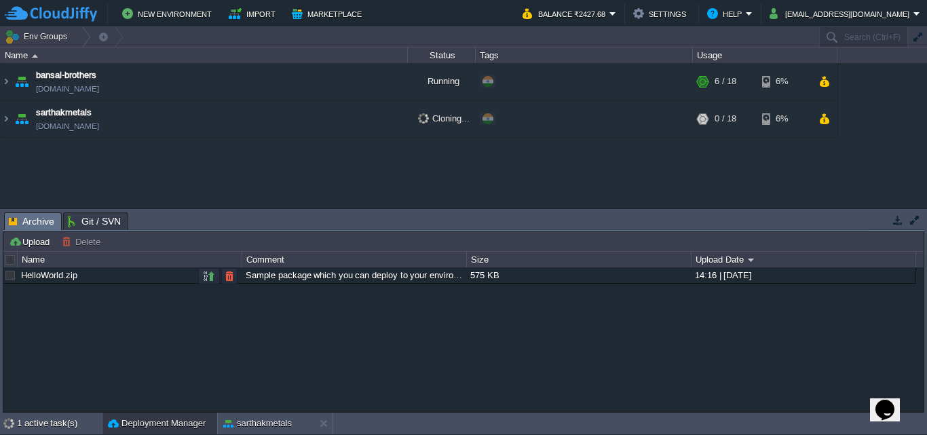
click at [38, 220] on span "Archive" at bounding box center [31, 221] width 45 height 17
click at [81, 214] on span "Git / SVN" at bounding box center [94, 221] width 53 height 16
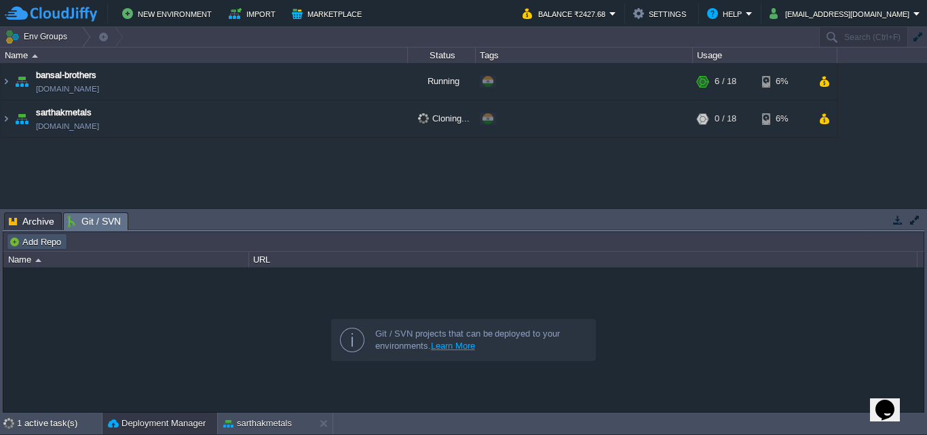
click at [22, 246] on button "Add Repo" at bounding box center [37, 241] width 56 height 12
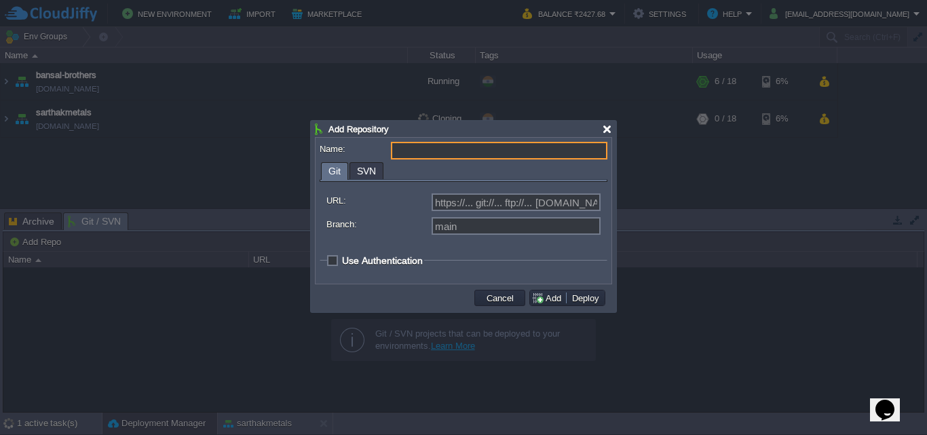
click at [608, 129] on div at bounding box center [607, 129] width 10 height 10
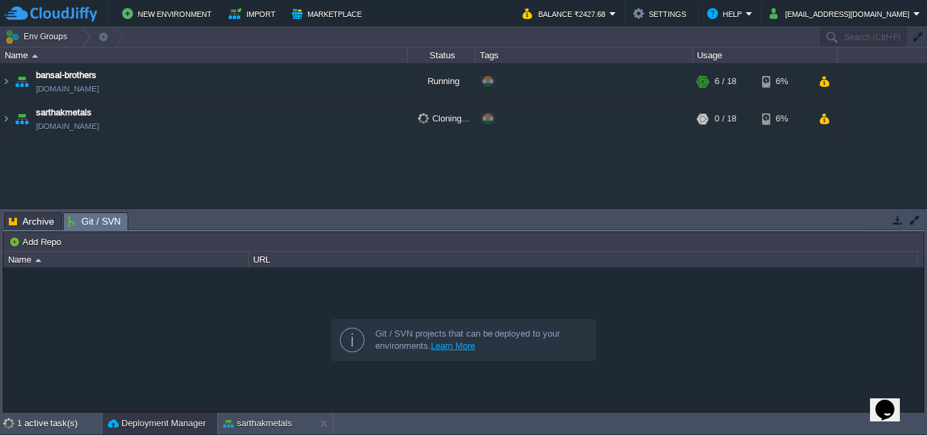
click at [781, 187] on div "bansal-brothers [DOMAIN_NAME] Running + Add to Env Group RAM 21% CPU 1% 6 / 18 …" at bounding box center [463, 135] width 927 height 144
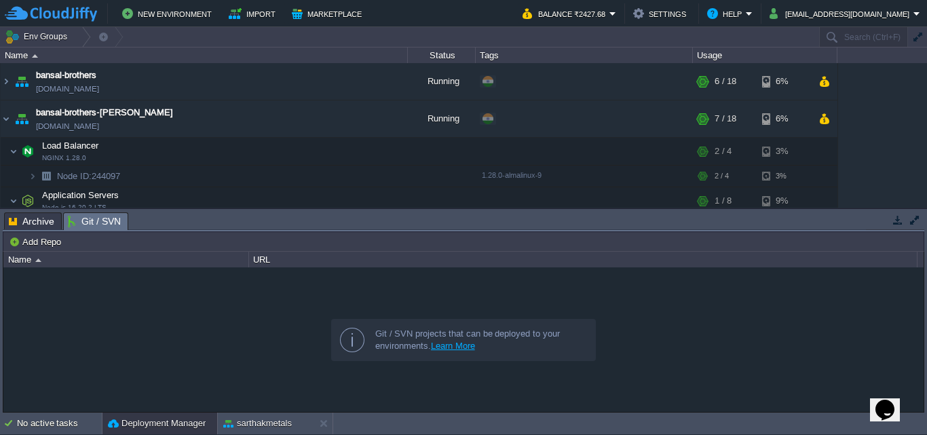
click at [887, 161] on div "bansal-brothers [DOMAIN_NAME] Running + Add to Env Group RAM 21% CPU 1% 6 / 18 …" at bounding box center [463, 135] width 927 height 144
click at [6, 120] on img at bounding box center [6, 118] width 11 height 37
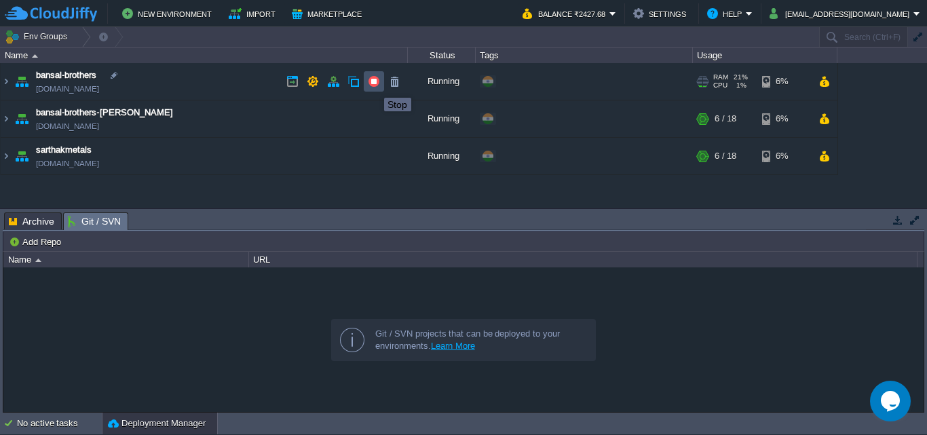
click at [374, 85] on button "button" at bounding box center [374, 81] width 12 height 12
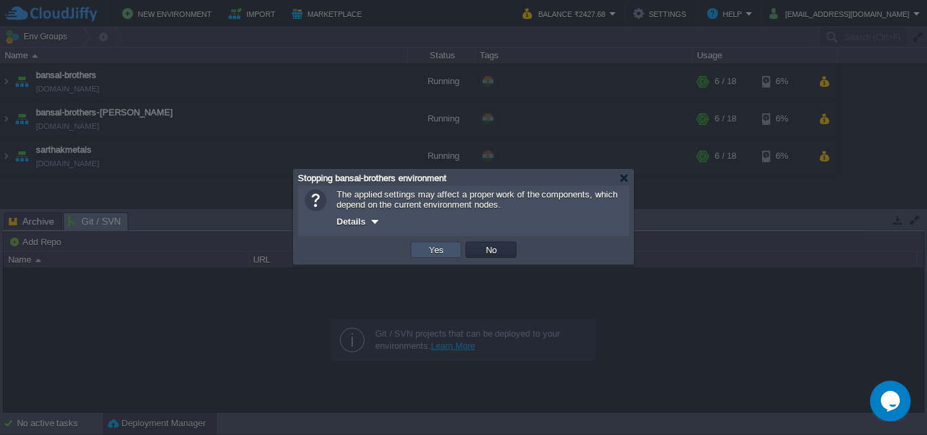
click at [441, 252] on button "Yes" at bounding box center [436, 250] width 23 height 12
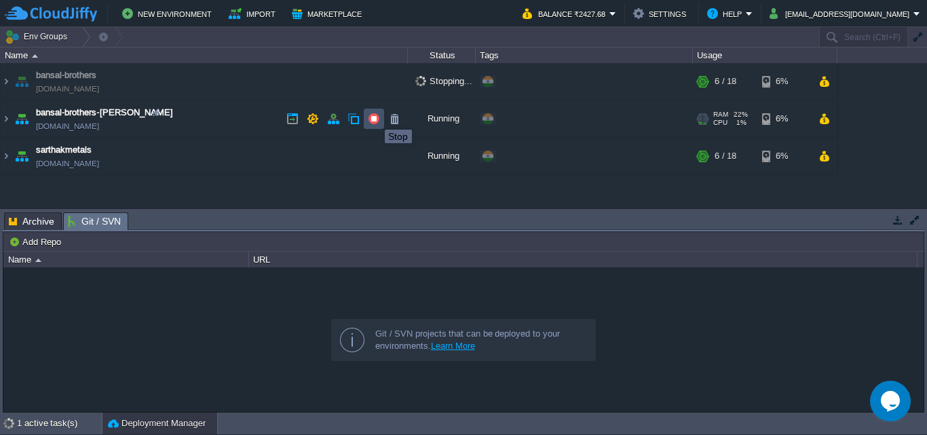
click at [374, 117] on button "button" at bounding box center [374, 119] width 12 height 12
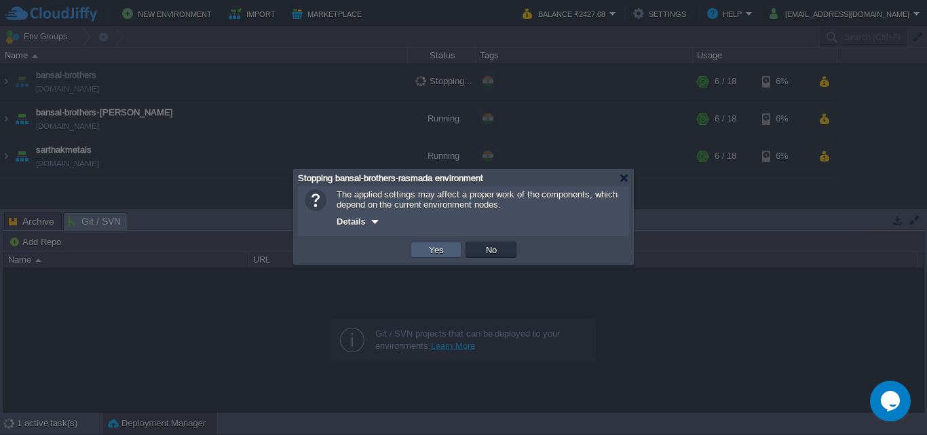
click at [423, 250] on td "Yes" at bounding box center [435, 249] width 51 height 16
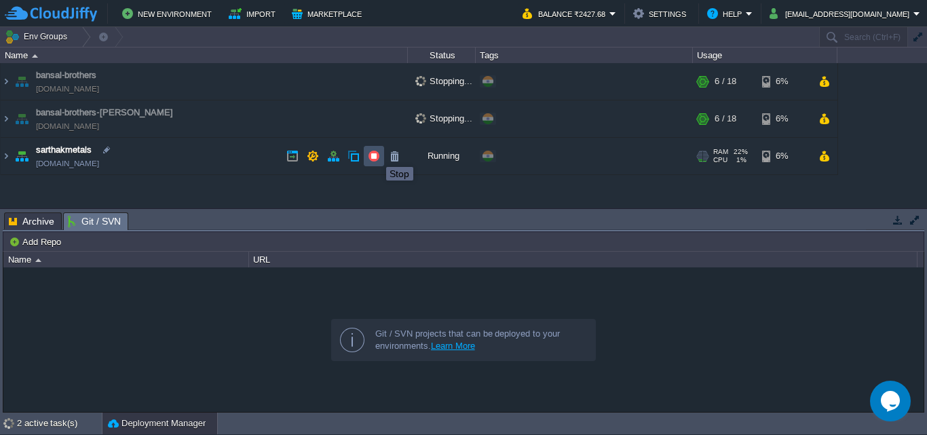
click at [376, 155] on button "button" at bounding box center [374, 156] width 12 height 12
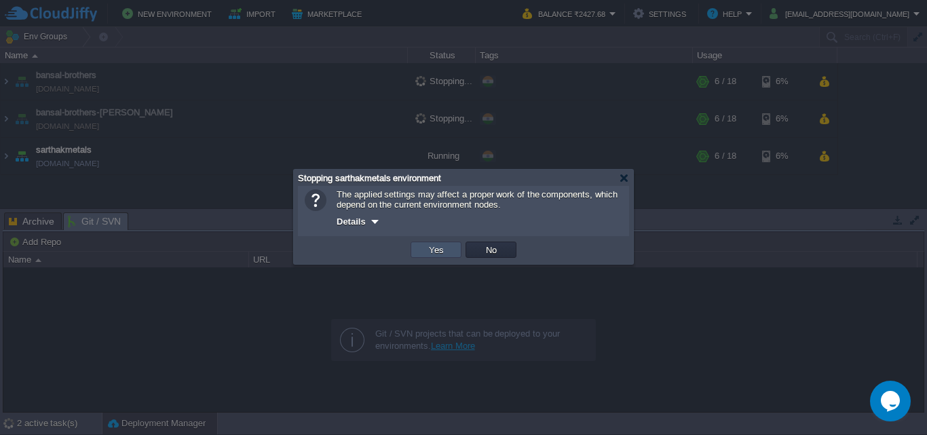
click at [428, 255] on button "Yes" at bounding box center [436, 250] width 23 height 12
